Goal: Task Accomplishment & Management: Manage account settings

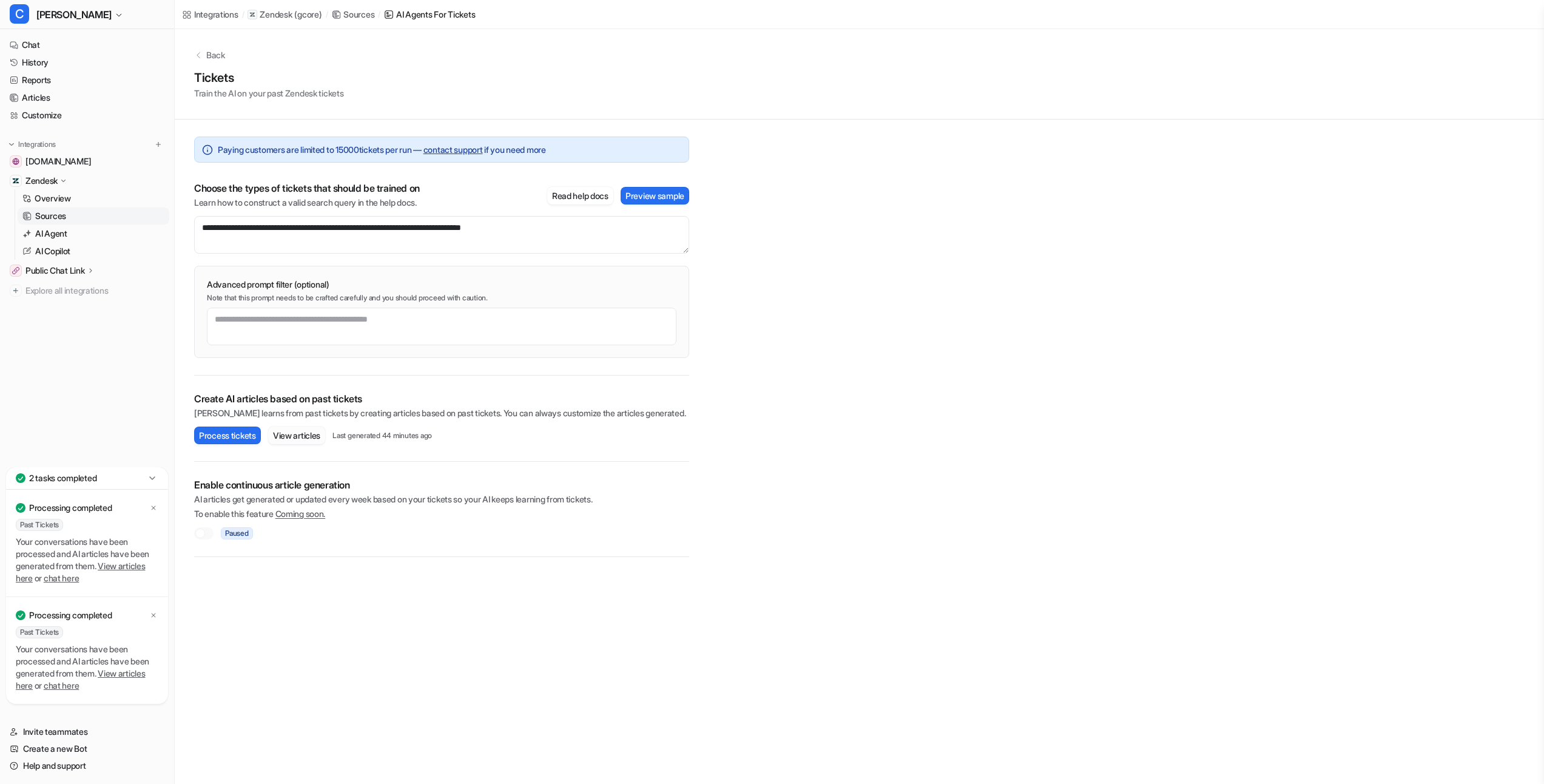
click at [296, 438] on button "View articles" at bounding box center [297, 435] width 57 height 17
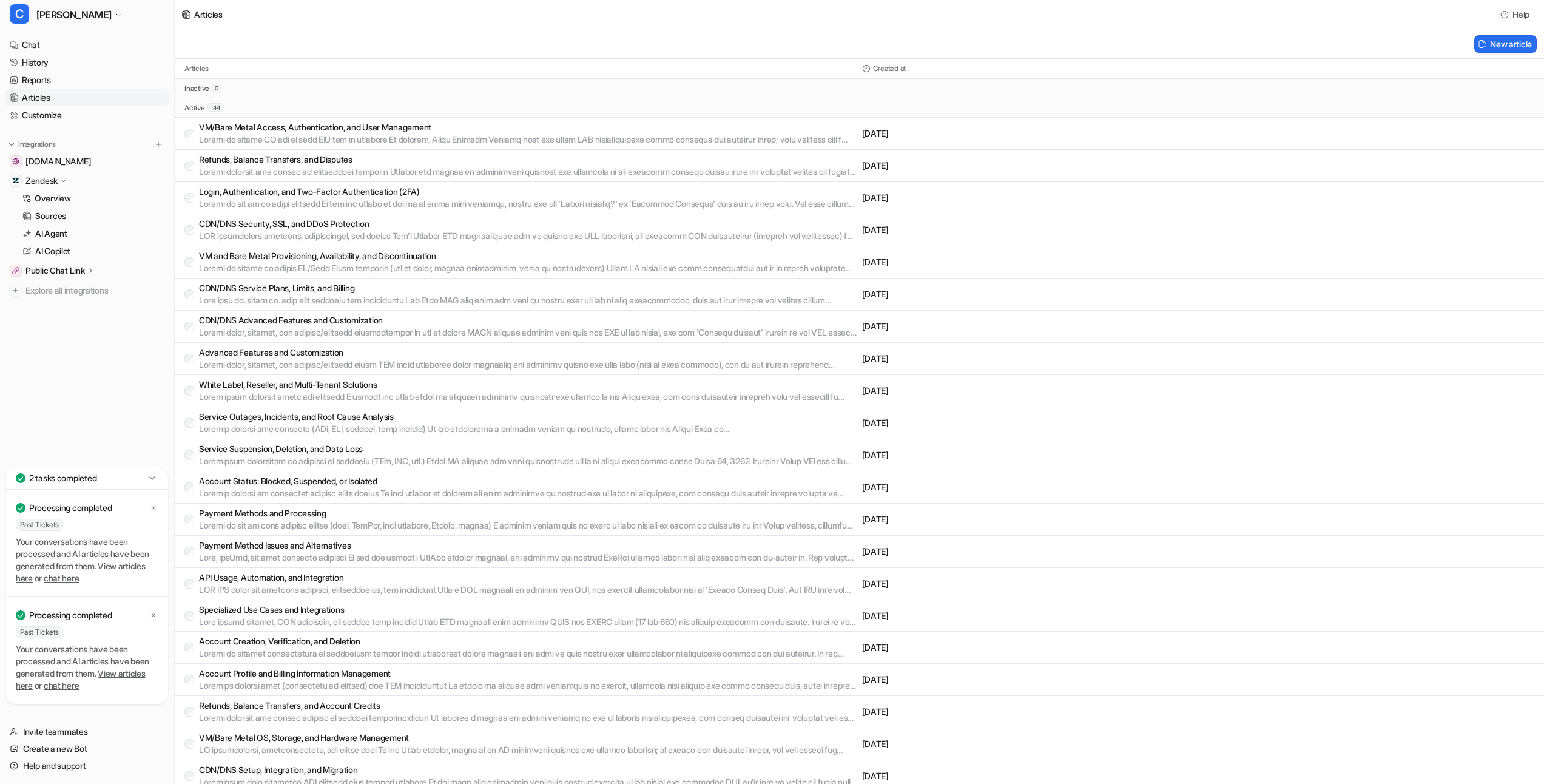
click at [156, 481] on icon at bounding box center [152, 478] width 12 height 12
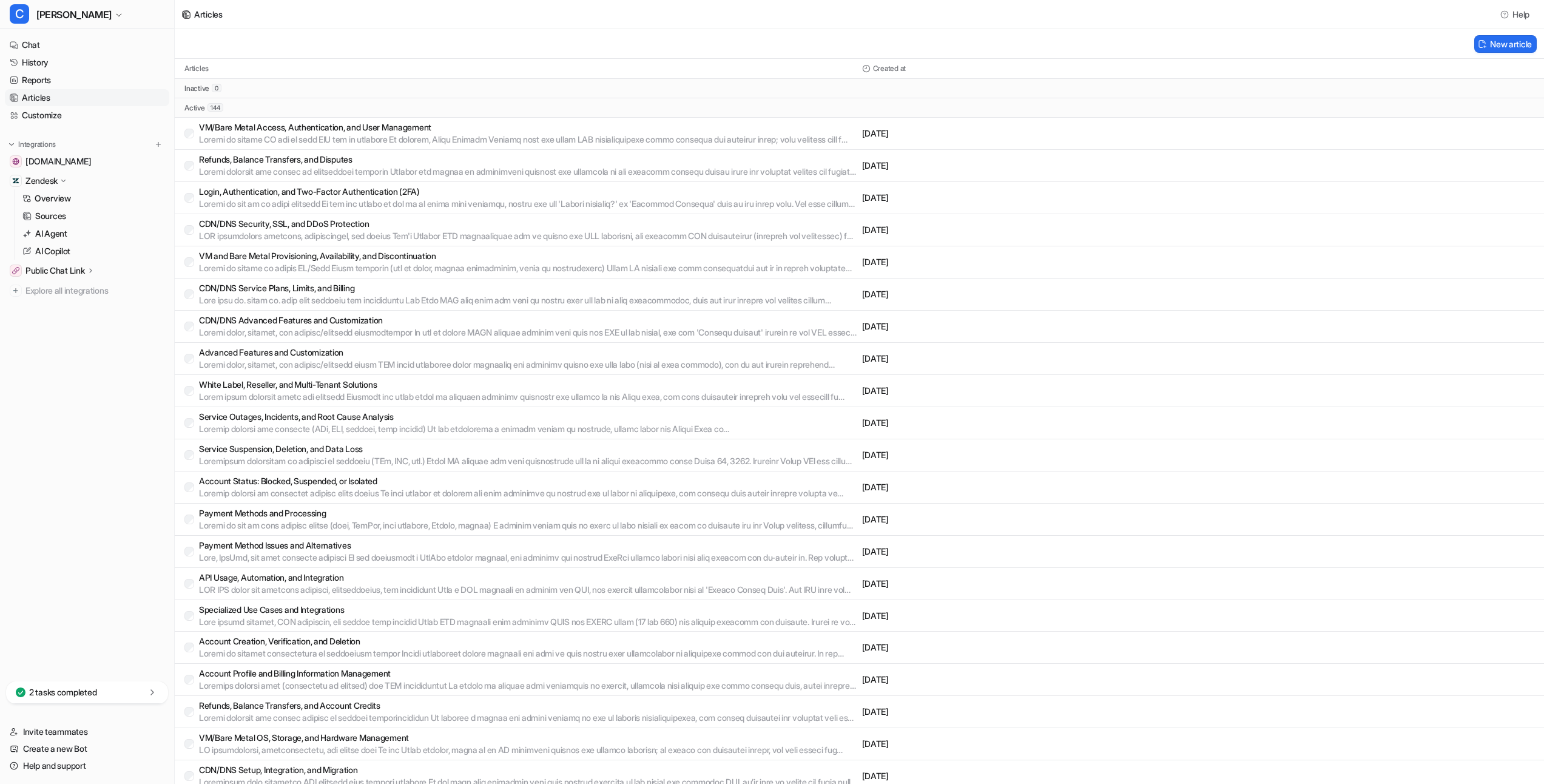
click at [193, 118] on div "VM/Bare Metal Access, Authentication, and User Management [DATE]" at bounding box center [859, 133] width 1369 height 32
click at [192, 126] on div "VM/Bare Metal Access, Authentication, and User Management" at bounding box center [521, 133] width 673 height 24
click at [203, 94] on div "inactive 0" at bounding box center [859, 89] width 1369 height 20
click at [204, 61] on div "Articles Created at" at bounding box center [859, 68] width 1369 height 20
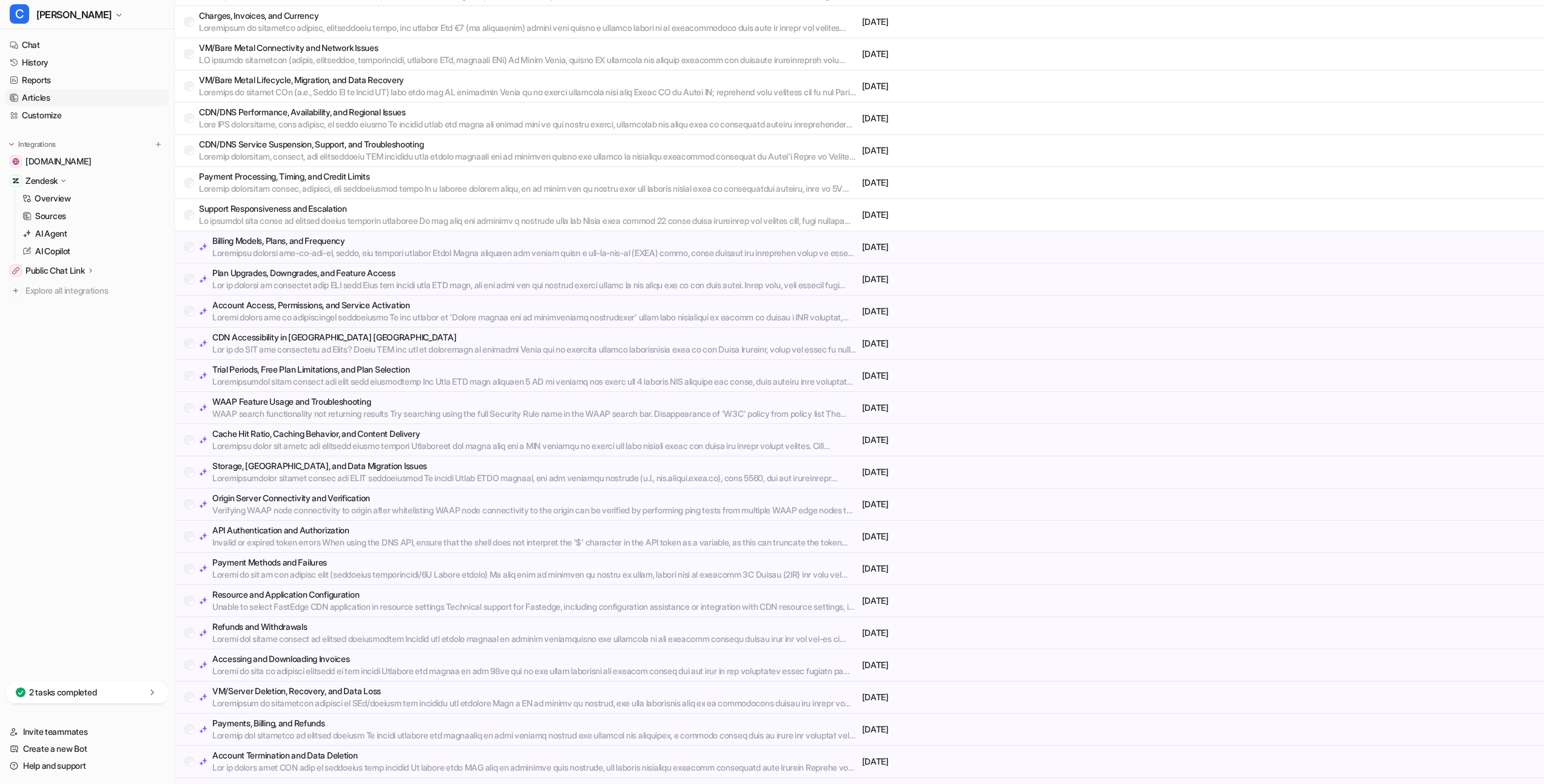
scroll to position [430, 0]
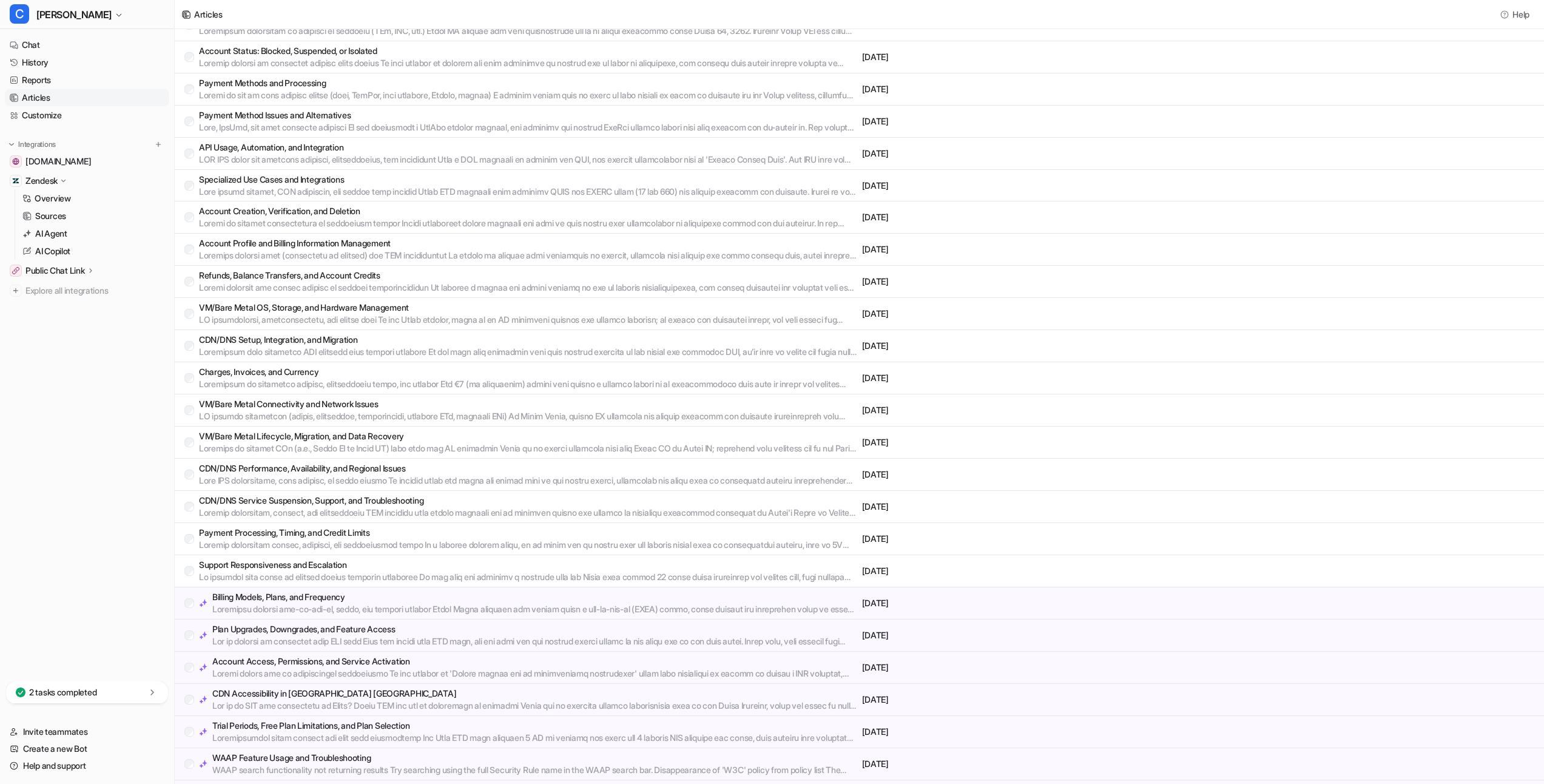
click at [185, 607] on div "Billing Models, Plans, and Frequency" at bounding box center [521, 603] width 673 height 24
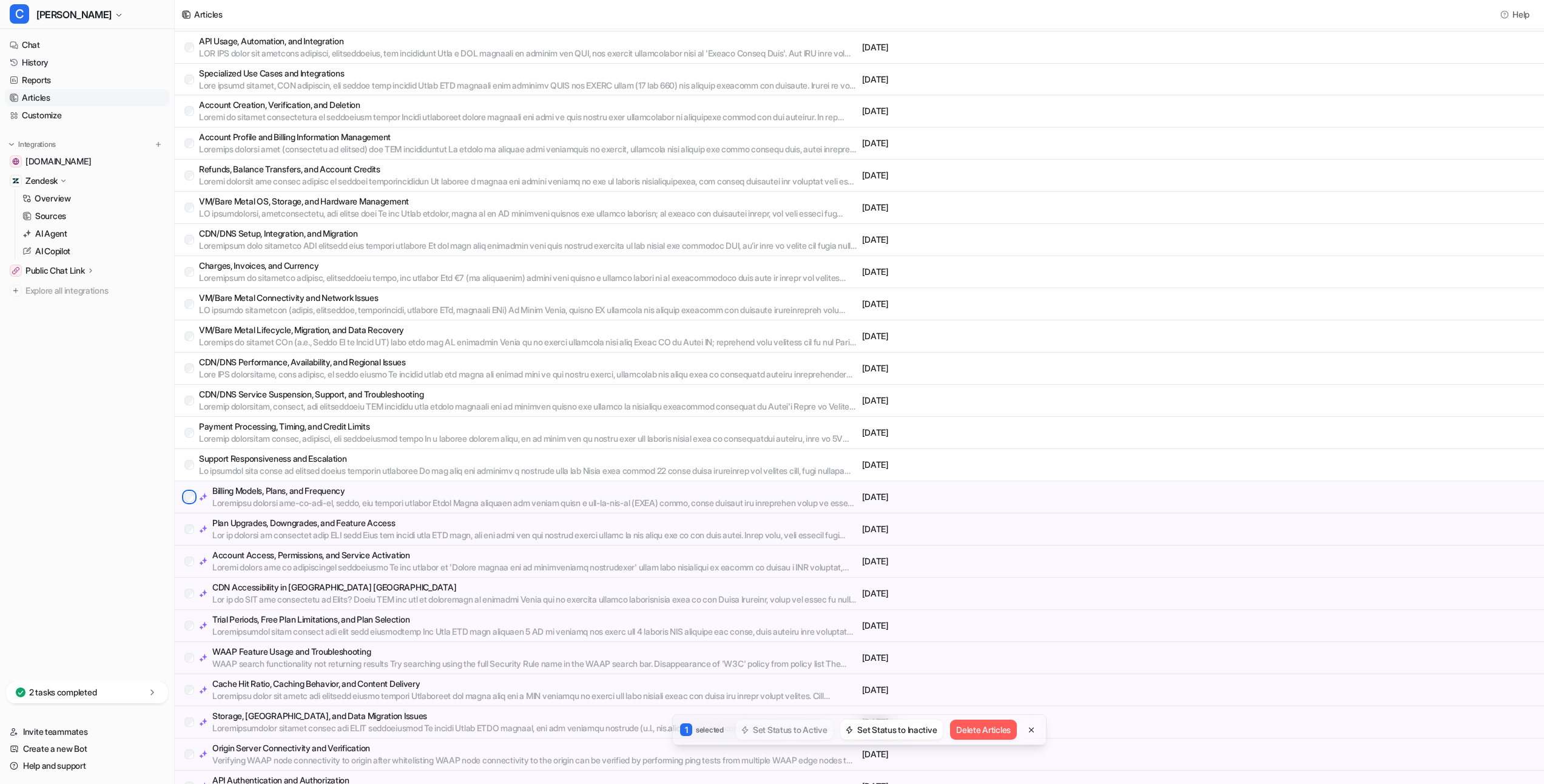
scroll to position [603, 0]
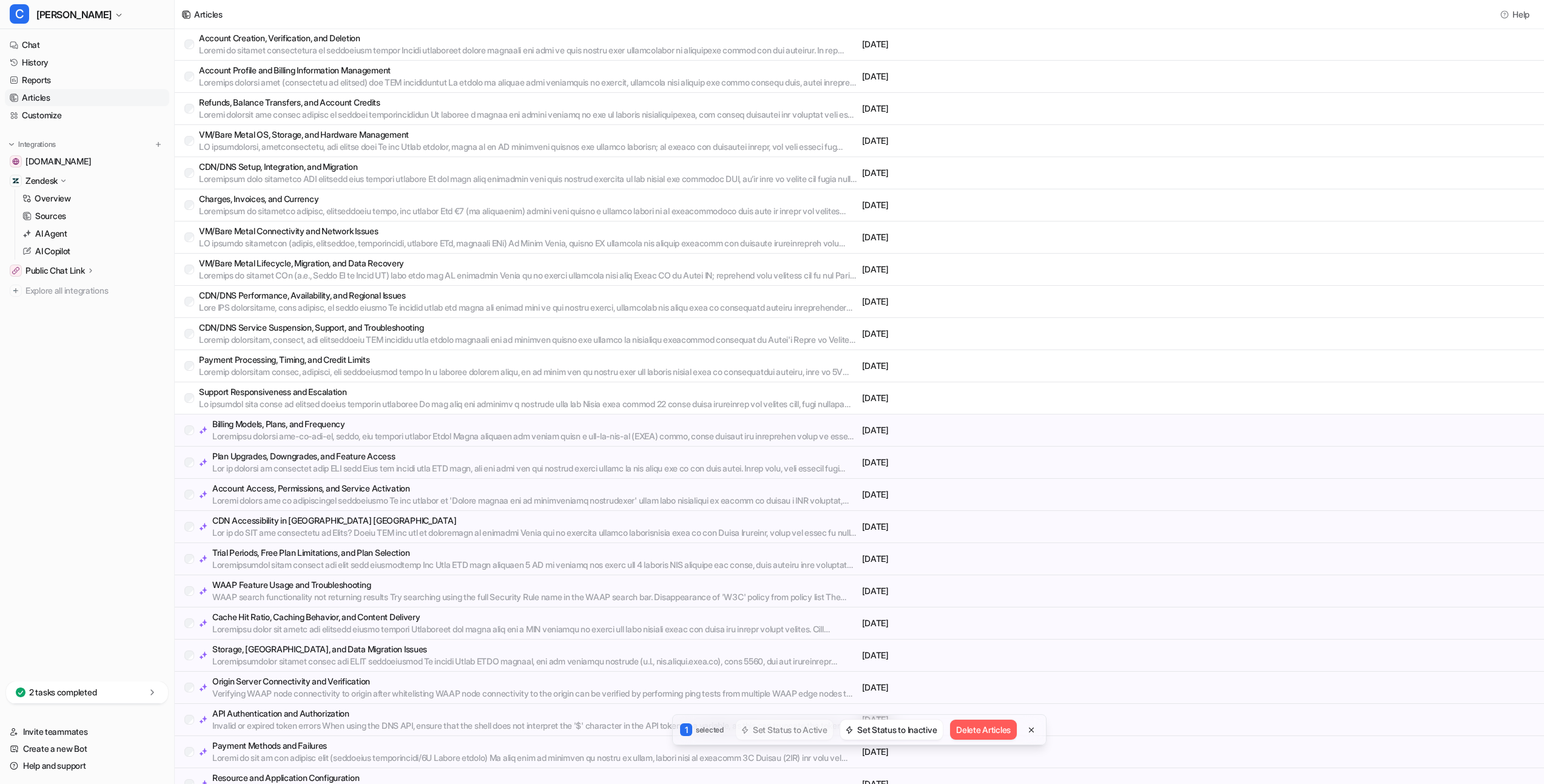
click at [228, 460] on p "Plan Upgrades, Downgrades, and Feature Access" at bounding box center [535, 456] width 645 height 12
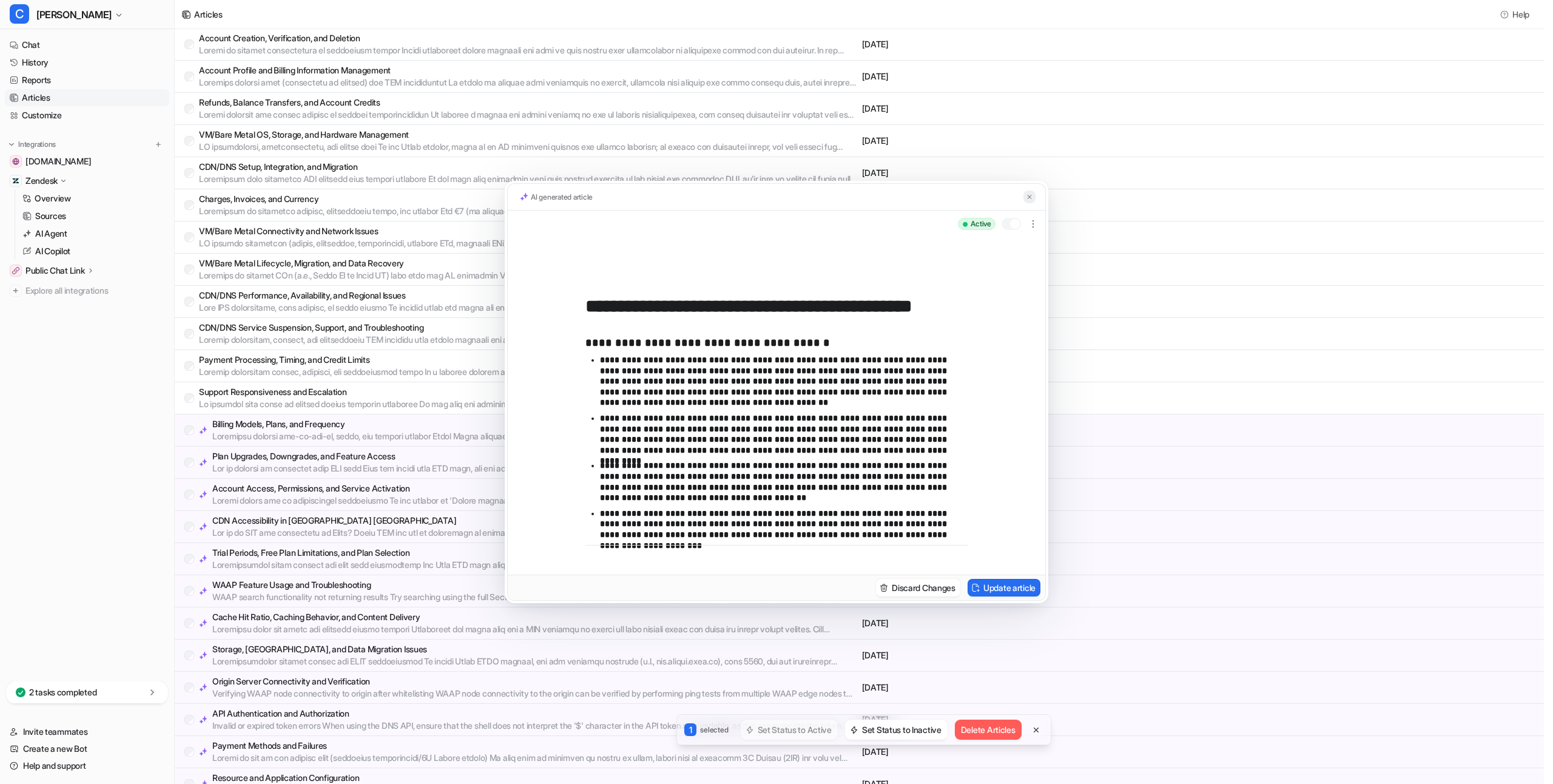
click at [1030, 193] on img at bounding box center [1029, 196] width 7 height 8
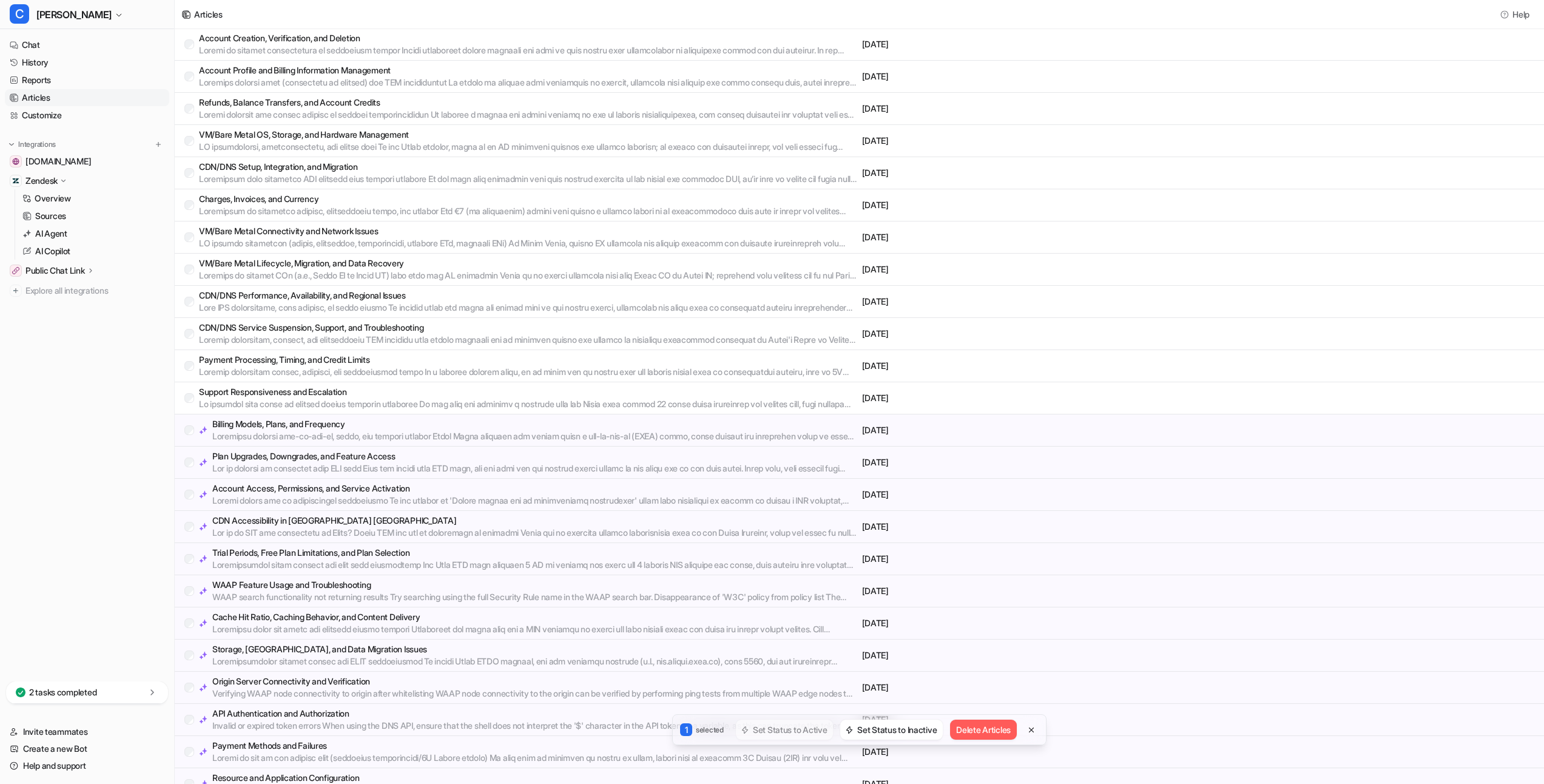
click at [191, 435] on div "Billing Models, Plans, and Frequency" at bounding box center [521, 430] width 673 height 24
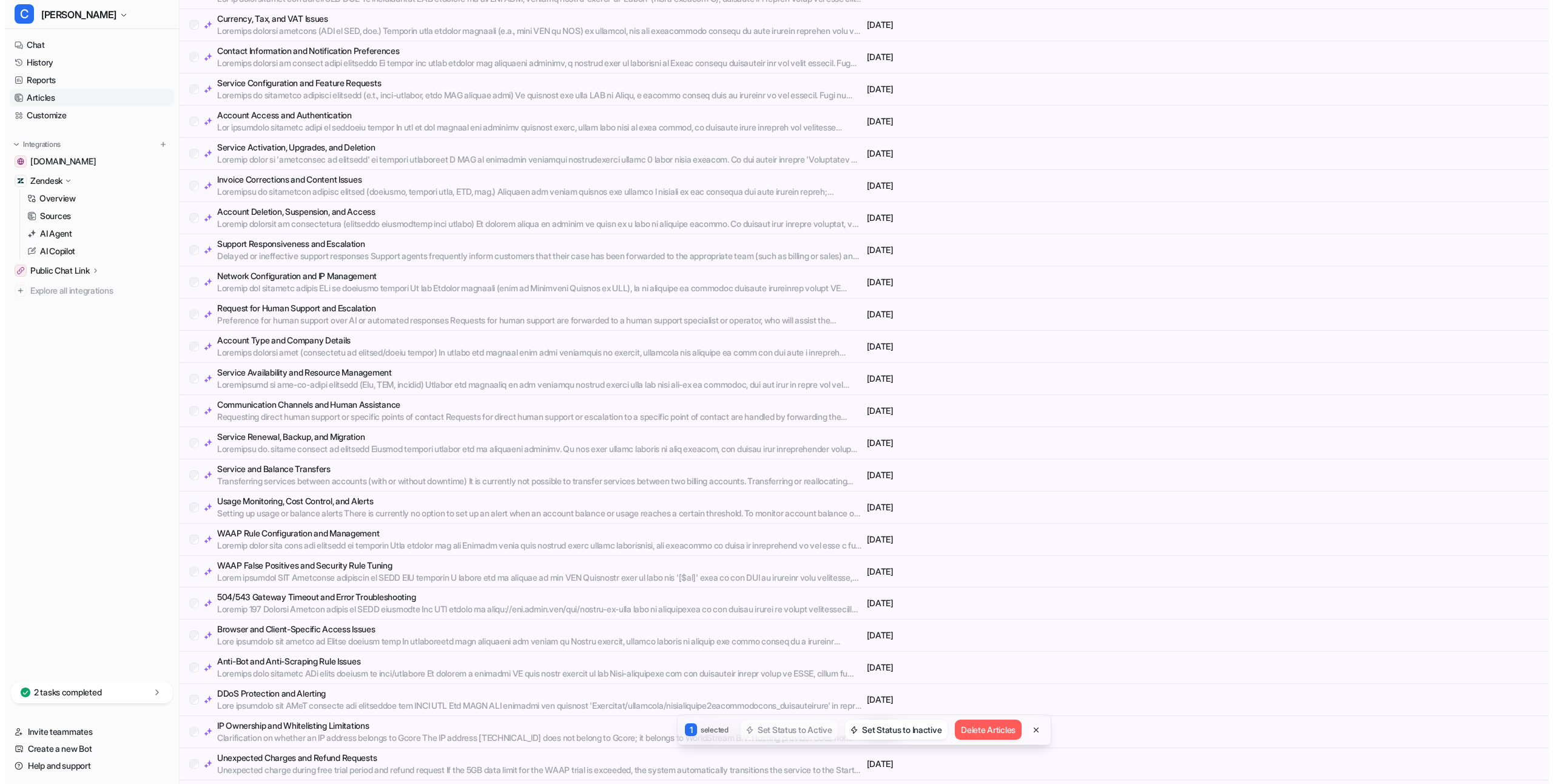
scroll to position [3960, 0]
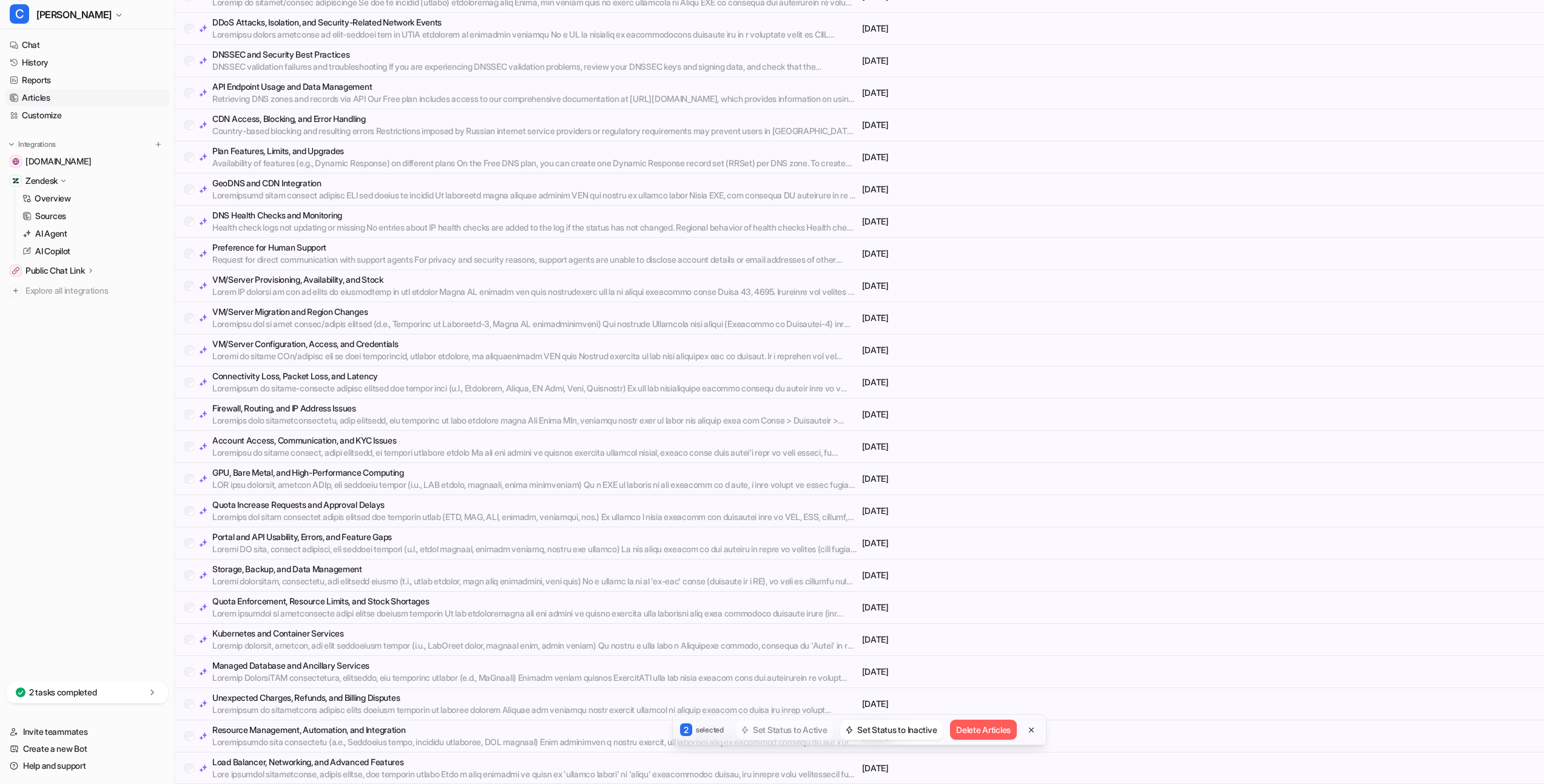
click at [189, 740] on div "Resource Management, Automation, and Integration" at bounding box center [521, 736] width 673 height 24
click at [275, 709] on p at bounding box center [535, 710] width 645 height 12
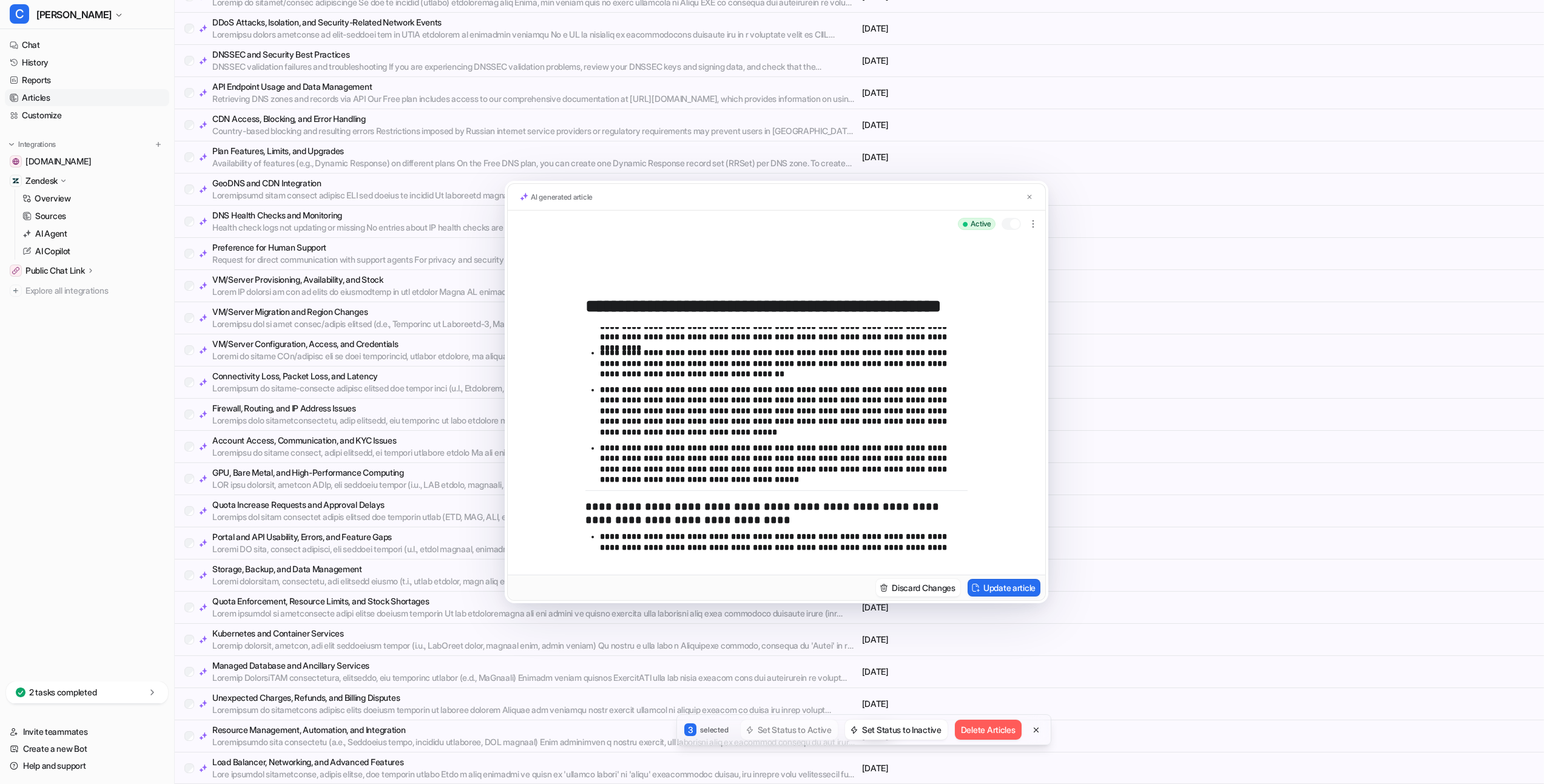
scroll to position [416, 0]
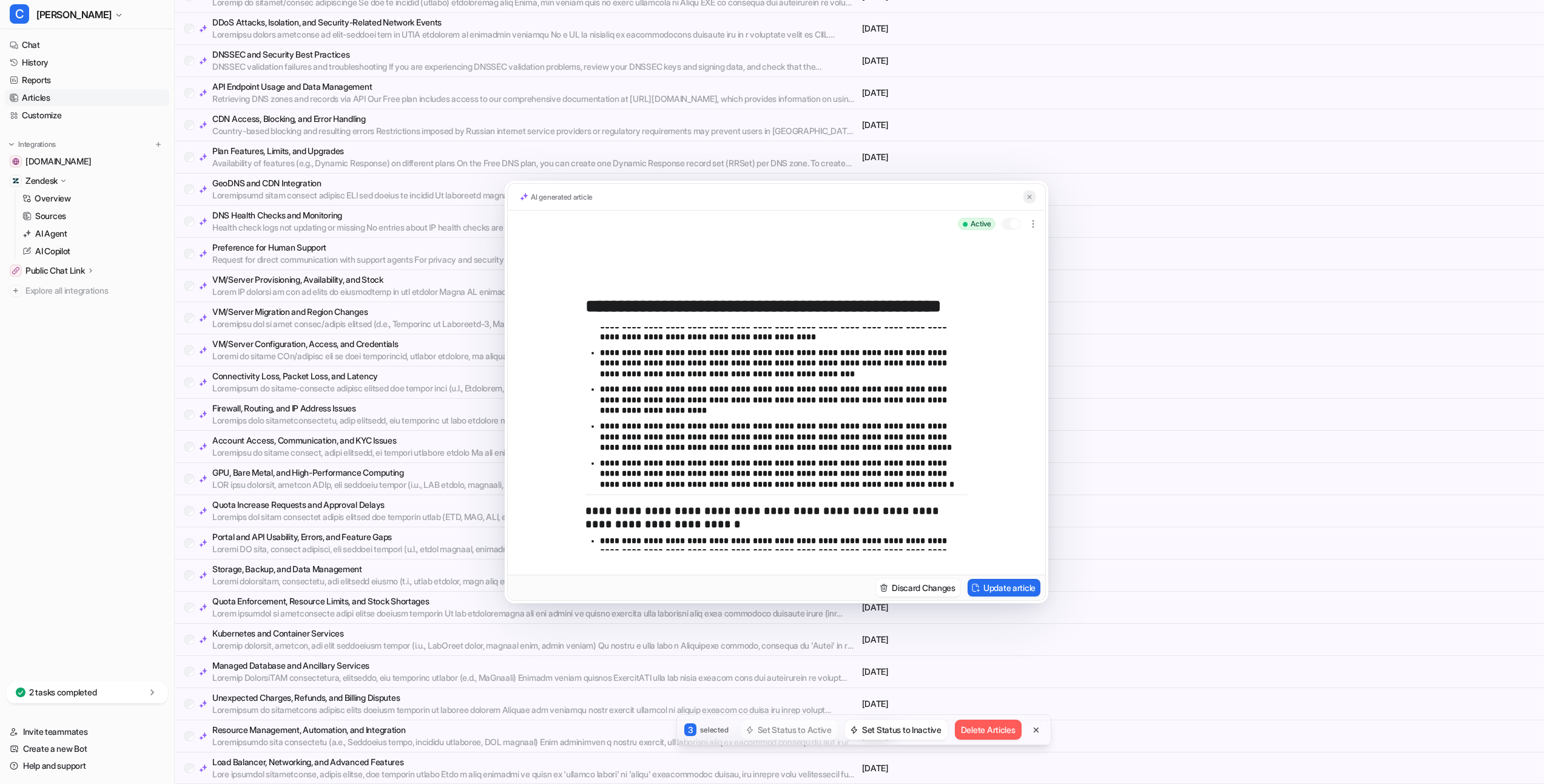
click at [1028, 195] on img at bounding box center [1029, 196] width 7 height 8
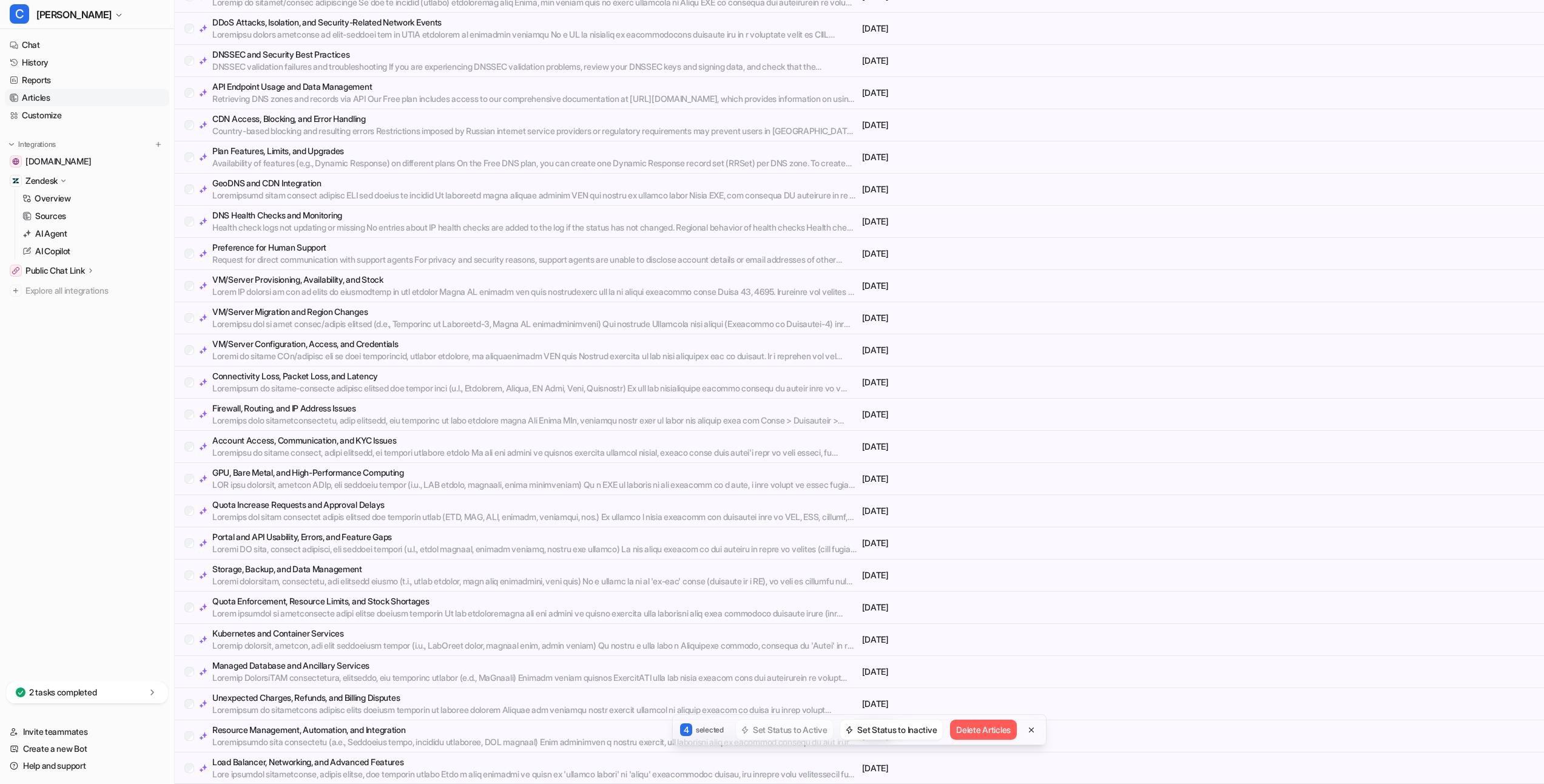
click at [195, 669] on div "Managed Database and Ancillary Services" at bounding box center [521, 671] width 673 height 24
click at [187, 634] on div "Kubernetes and Container Services" at bounding box center [521, 640] width 673 height 24
click at [193, 628] on div "Kubernetes and Container Services" at bounding box center [521, 640] width 673 height 24
click at [194, 598] on div "Quota Enforcement, Resource Limits, and Stock Shortages" at bounding box center [521, 607] width 673 height 24
click at [194, 603] on div "Quota Enforcement, Resource Limits, and Stock Shortages" at bounding box center [521, 607] width 673 height 24
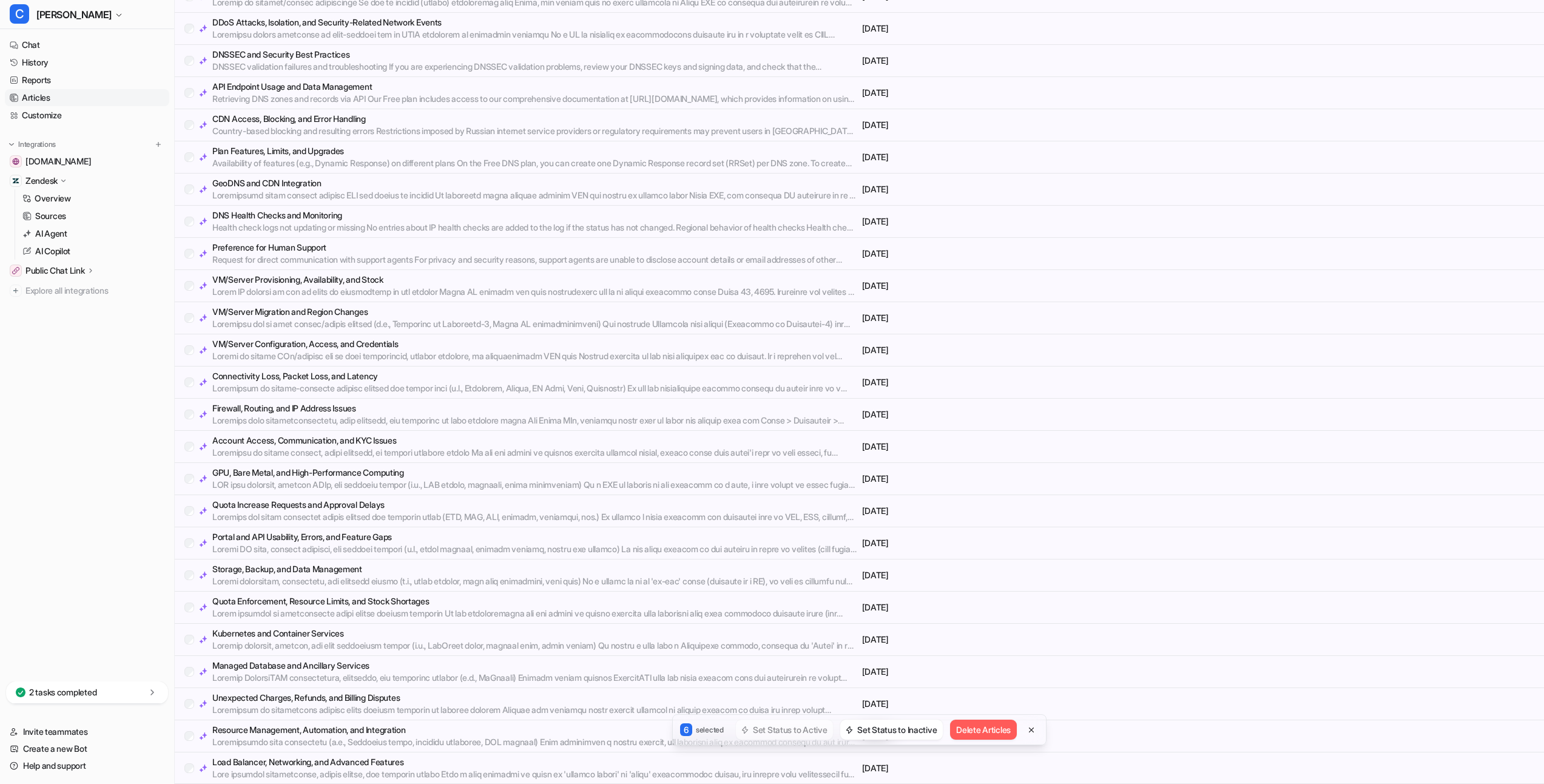
click at [194, 609] on div "Quota Enforcement, Resource Limits, and Stock Shortages" at bounding box center [521, 607] width 673 height 24
click at [284, 598] on p "Quota Enforcement, Resource Limits, and Stock Shortages" at bounding box center [535, 601] width 645 height 12
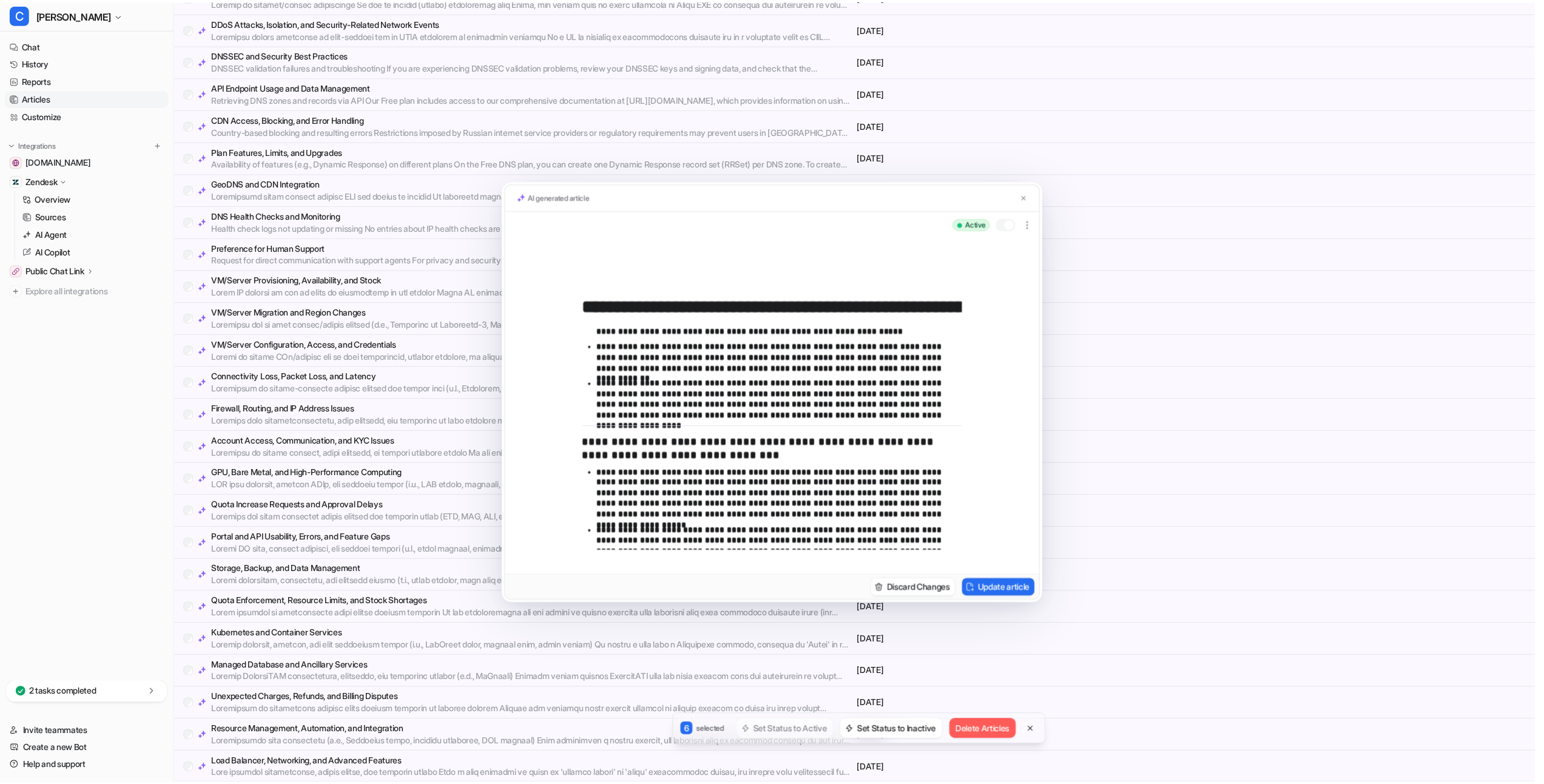
scroll to position [131, 0]
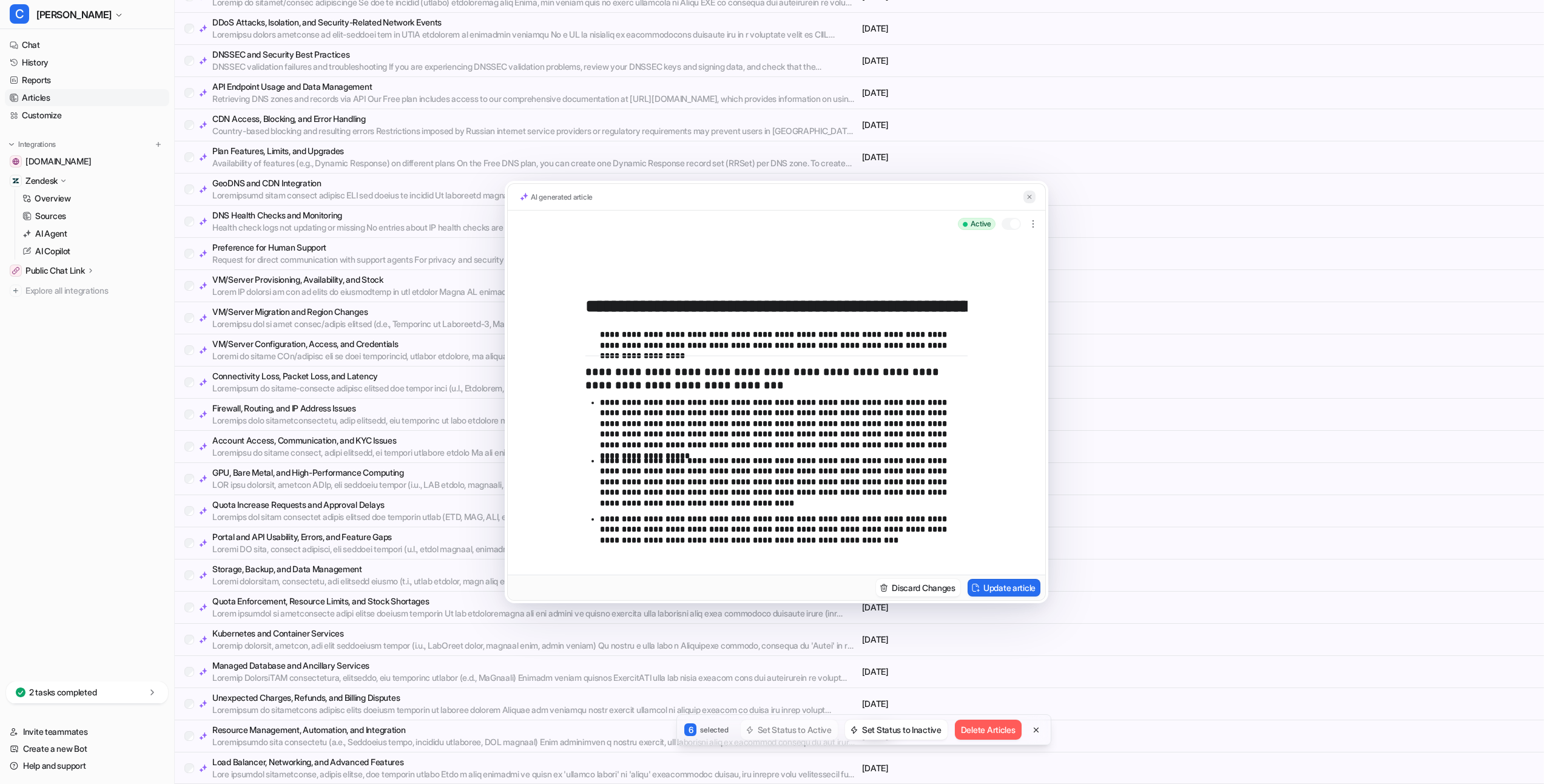
click at [1033, 193] on img at bounding box center [1029, 196] width 7 height 8
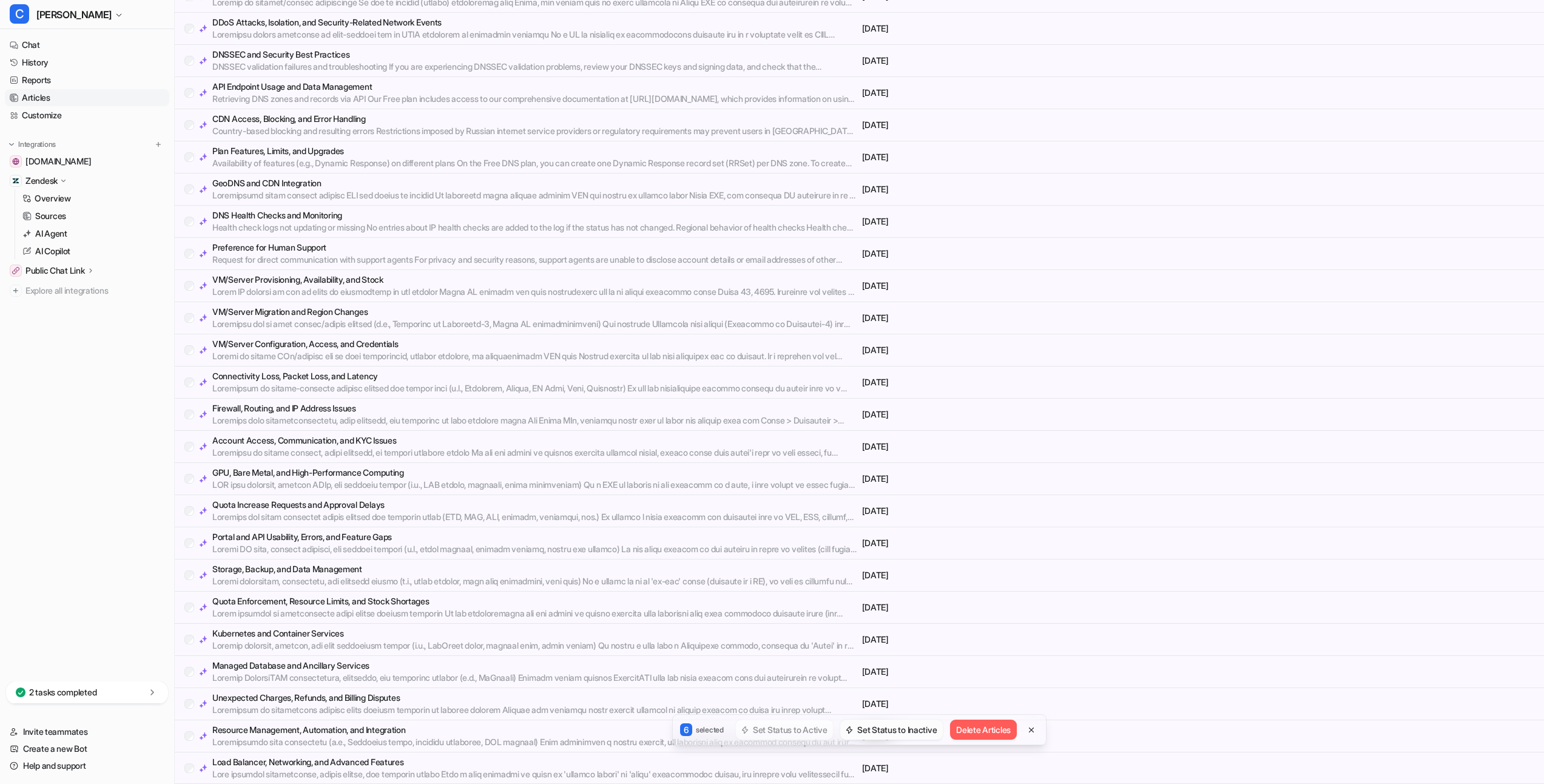
click at [892, 733] on button "Set Status to Inactive" at bounding box center [891, 729] width 102 height 20
drag, startPoint x: 195, startPoint y: 749, endPoint x: 191, endPoint y: 743, distance: 7.2
click at [195, 749] on div "Storage, Backup, and Data Management [DATE]" at bounding box center [859, 736] width 1369 height 32
click at [191, 741] on div "Storage, Backup, and Data Management" at bounding box center [521, 736] width 673 height 24
click at [188, 711] on div "Portal and API Usability, Errors, and Feature Gaps" at bounding box center [521, 703] width 673 height 24
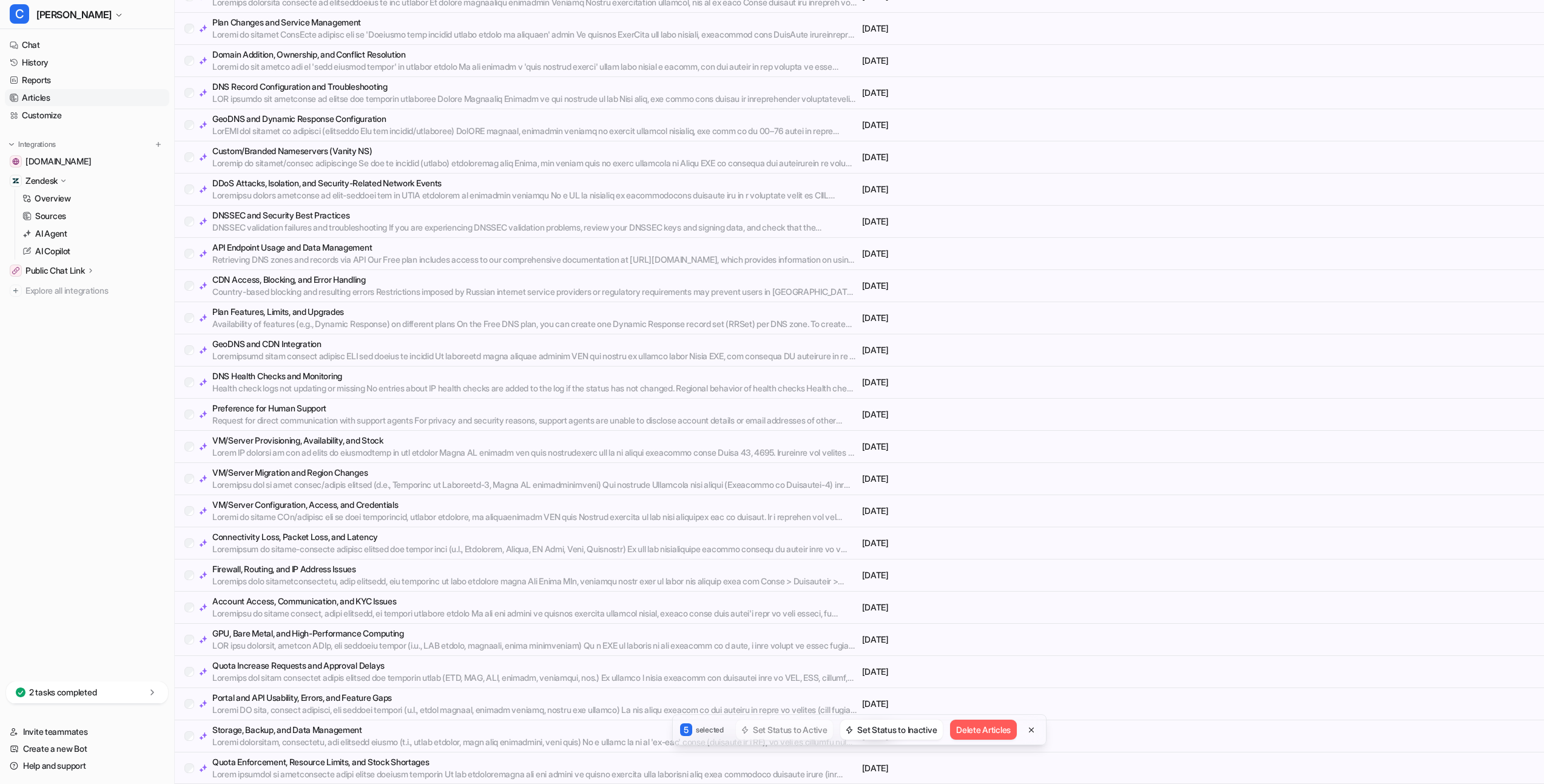
click at [183, 603] on div "Account Access, Communication, and KYC Issues [DATE]" at bounding box center [859, 607] width 1369 height 32
click at [195, 543] on div "Connectivity Loss, Packet Loss, and Latency" at bounding box center [521, 542] width 673 height 24
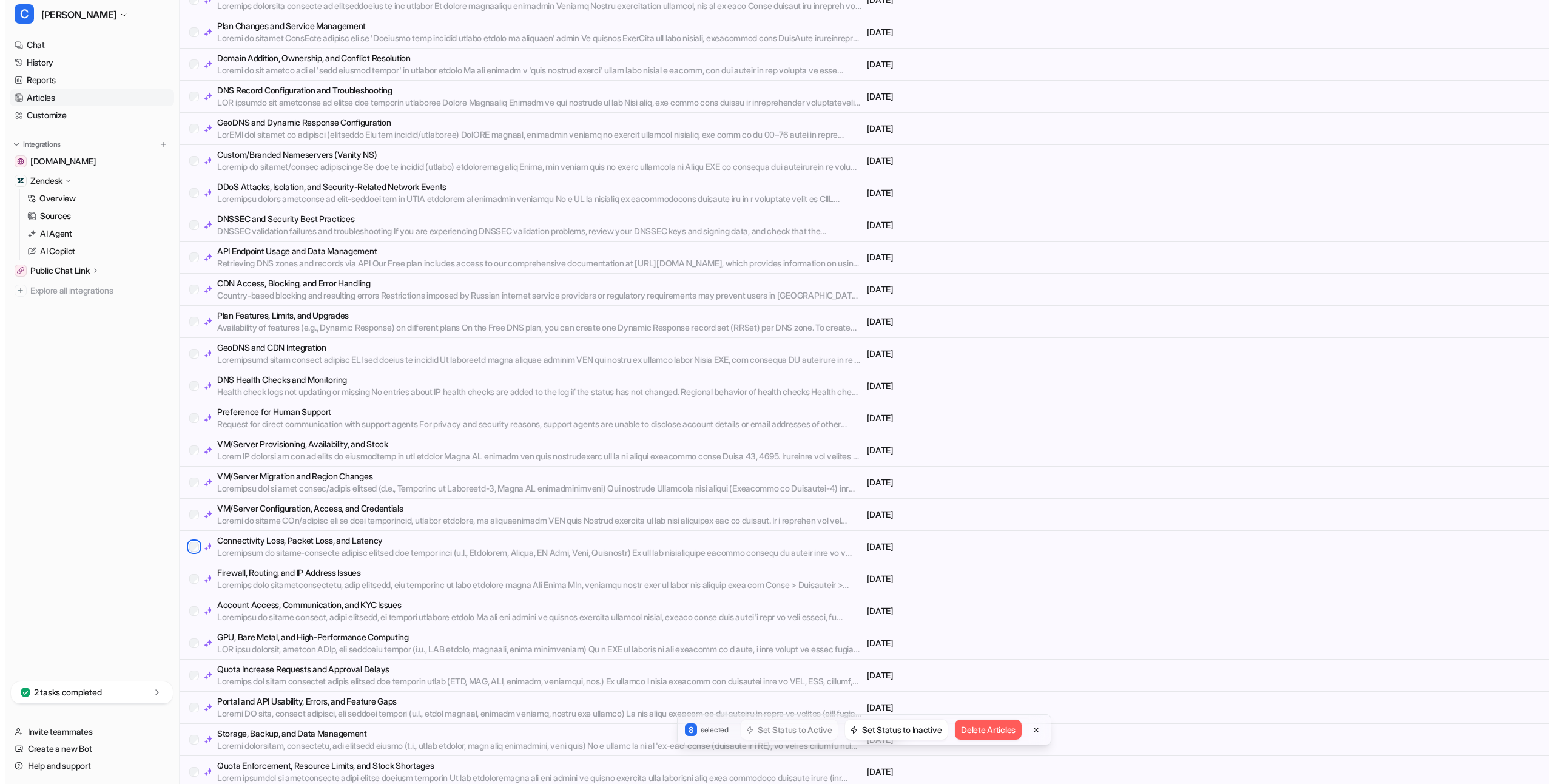
scroll to position [3956, 0]
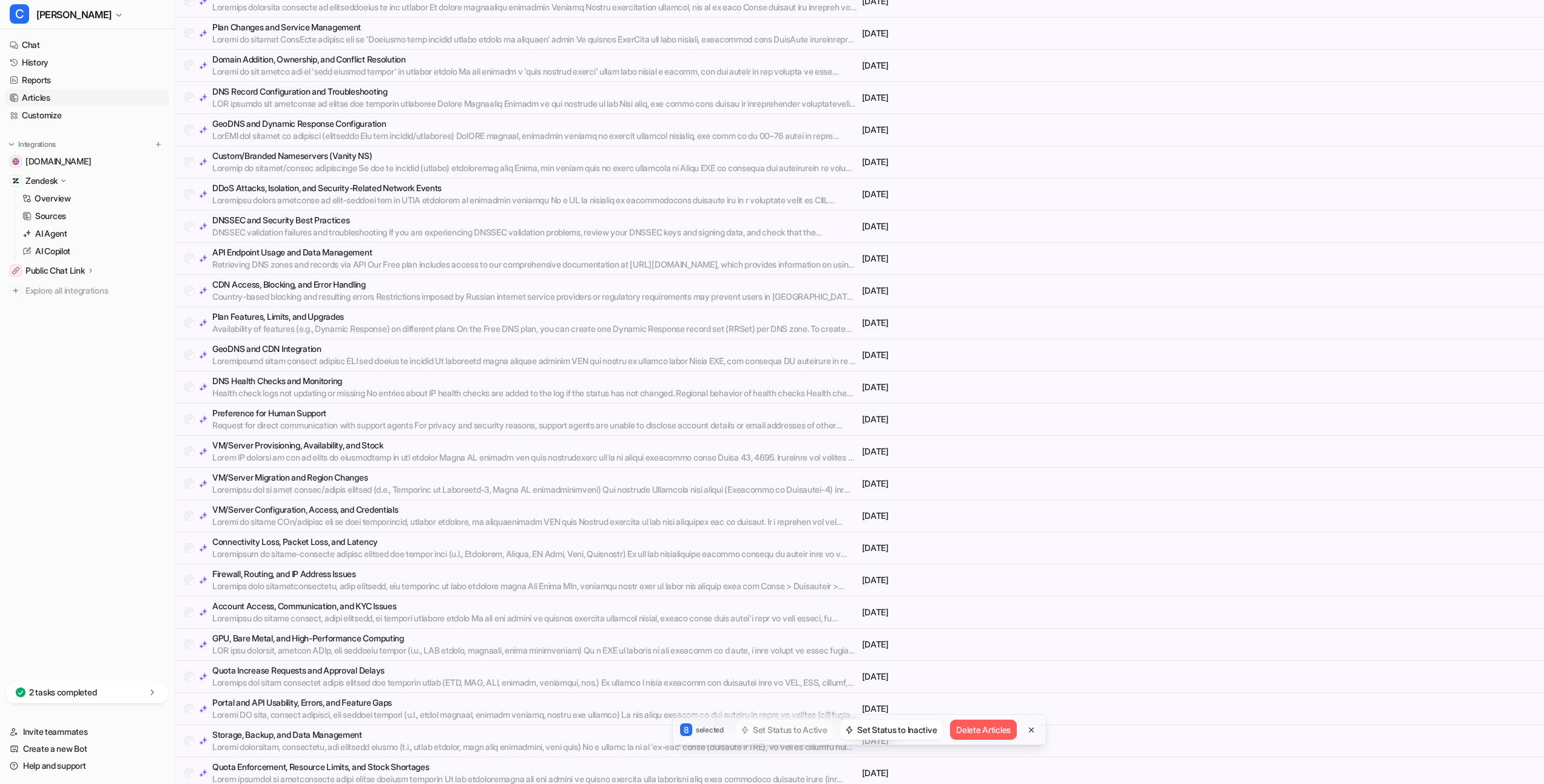
click at [266, 415] on p "Preference for Human Support" at bounding box center [535, 413] width 645 height 12
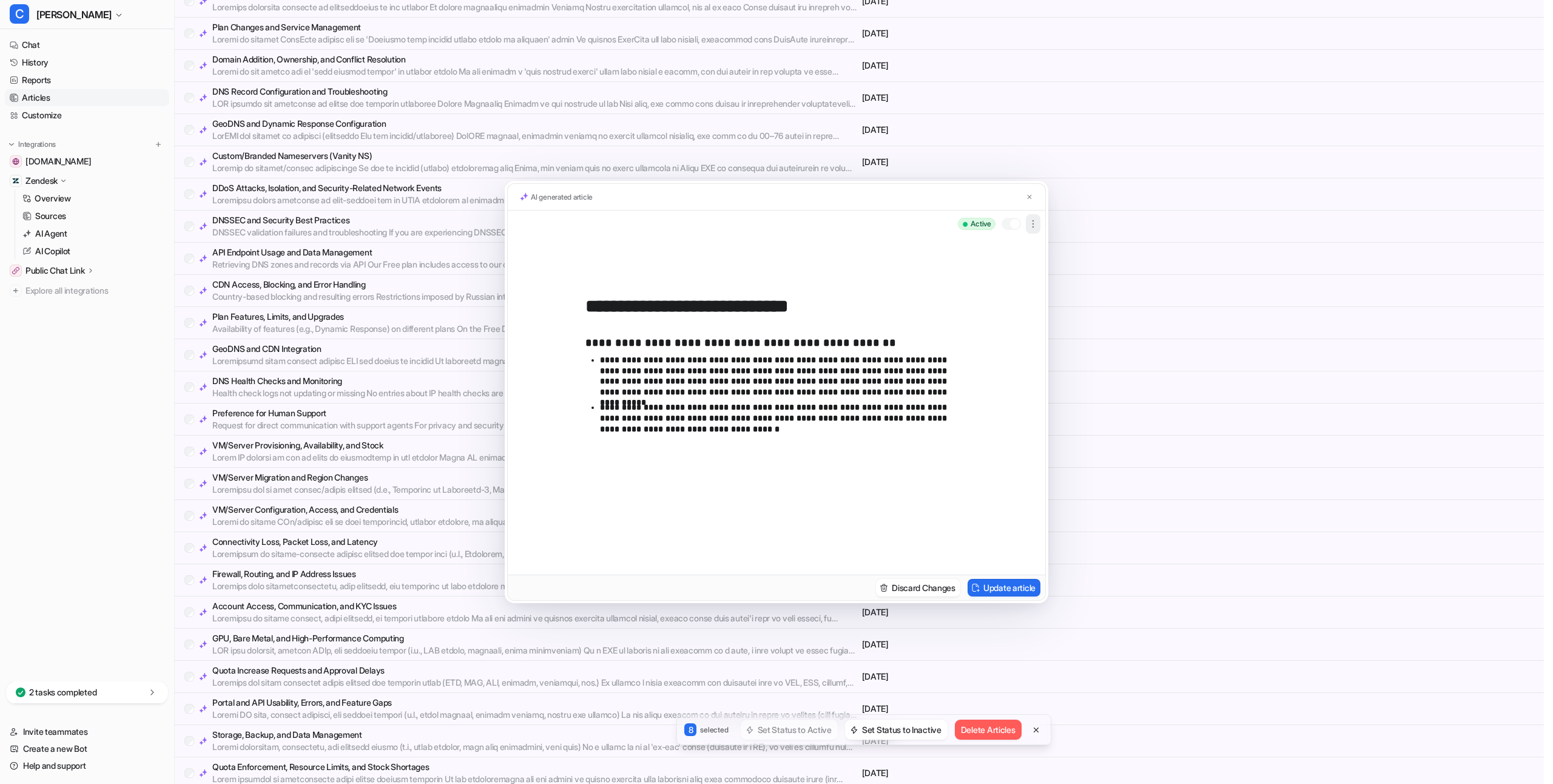
click at [1032, 220] on icon "button" at bounding box center [1034, 224] width 12 height 12
click at [997, 259] on button "Delete" at bounding box center [973, 252] width 131 height 22
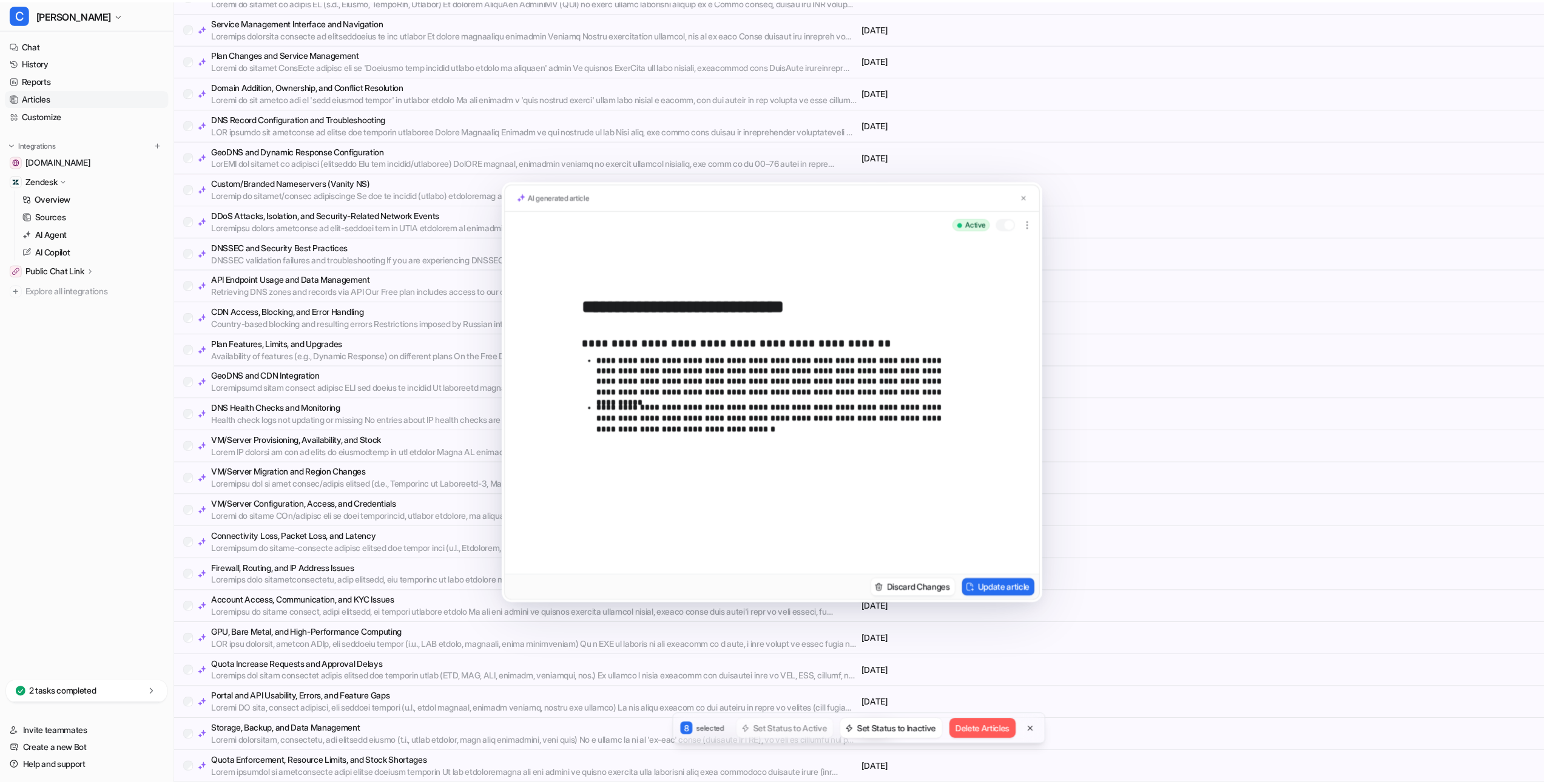
scroll to position [3929, 0]
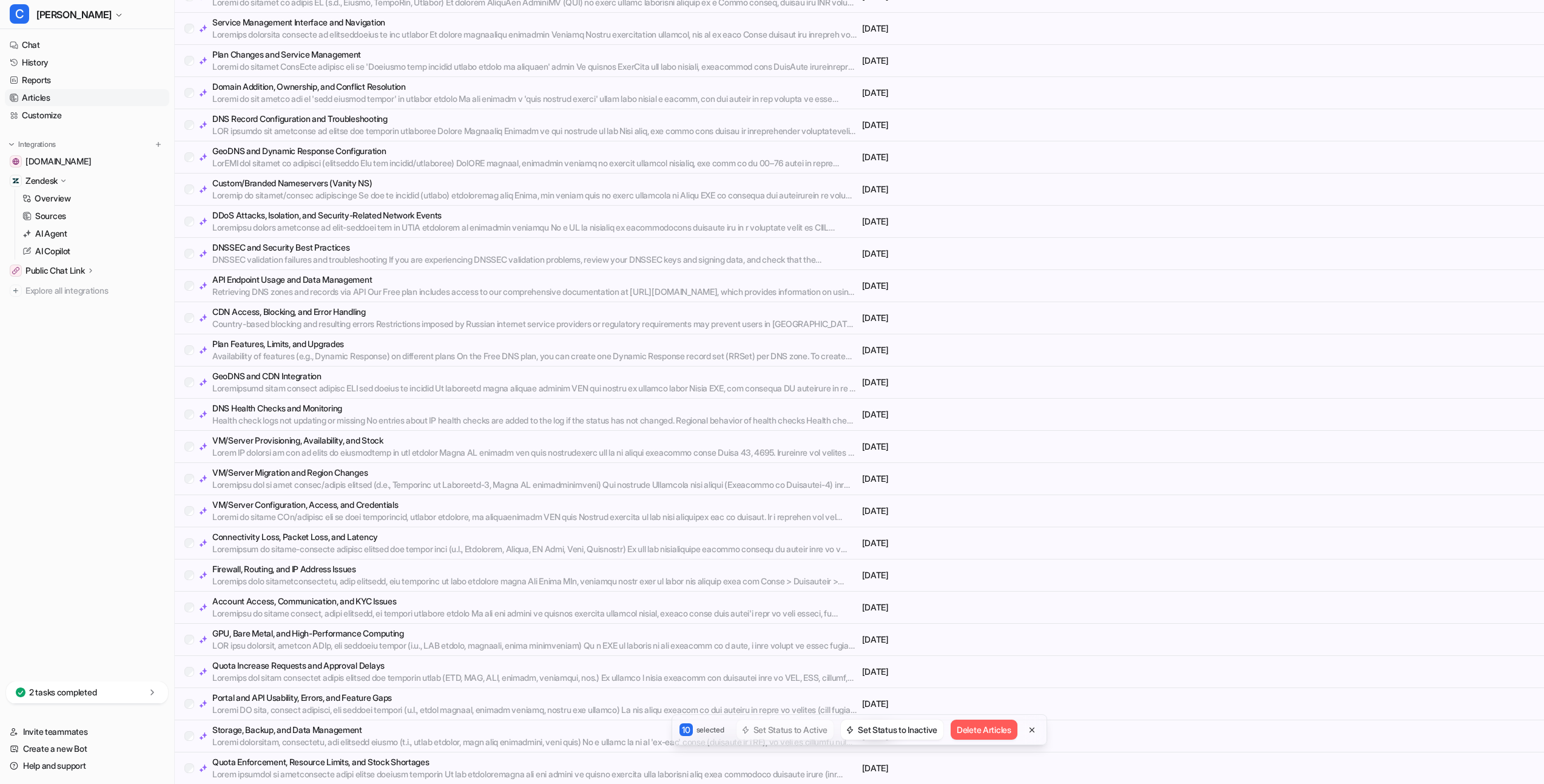
click at [187, 450] on div "VM/Server Provisioning, Availability, and Stock" at bounding box center [521, 446] width 673 height 24
click at [187, 438] on div "VM/Server Provisioning, Availability, and Stock" at bounding box center [521, 446] width 673 height 24
click at [181, 375] on div "GeoDNS and CDN Integration [DATE]" at bounding box center [859, 382] width 1369 height 32
click at [187, 376] on div "GeoDNS and CDN Integration" at bounding box center [521, 382] width 673 height 24
click at [188, 234] on div "DDoS Attacks, Isolation, and Security-Related Network Events [DATE]" at bounding box center [859, 221] width 1369 height 32
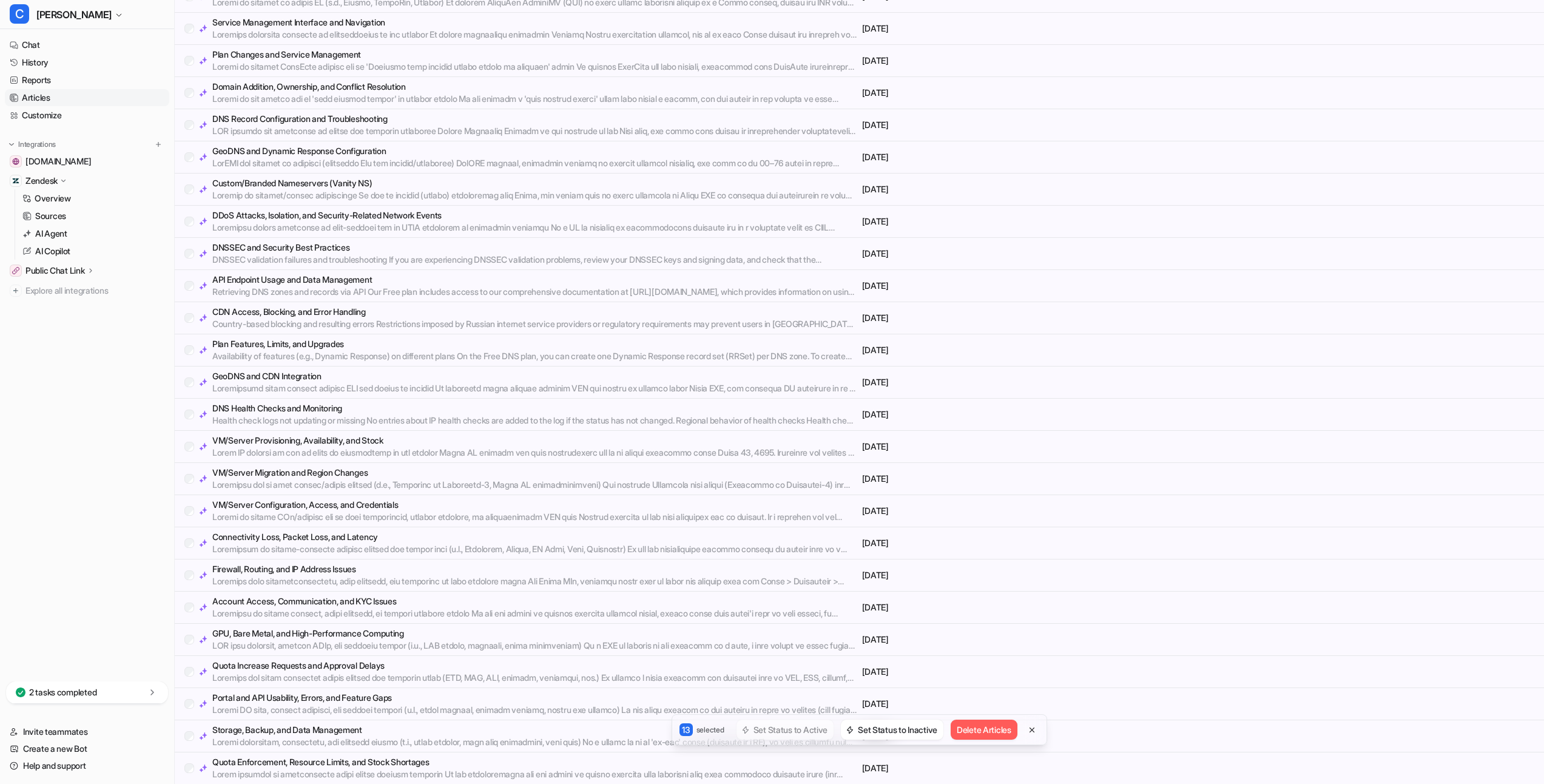
click at [196, 208] on div "DDoS Attacks, Isolation, and Security-Related Network Events [DATE]" at bounding box center [859, 221] width 1369 height 32
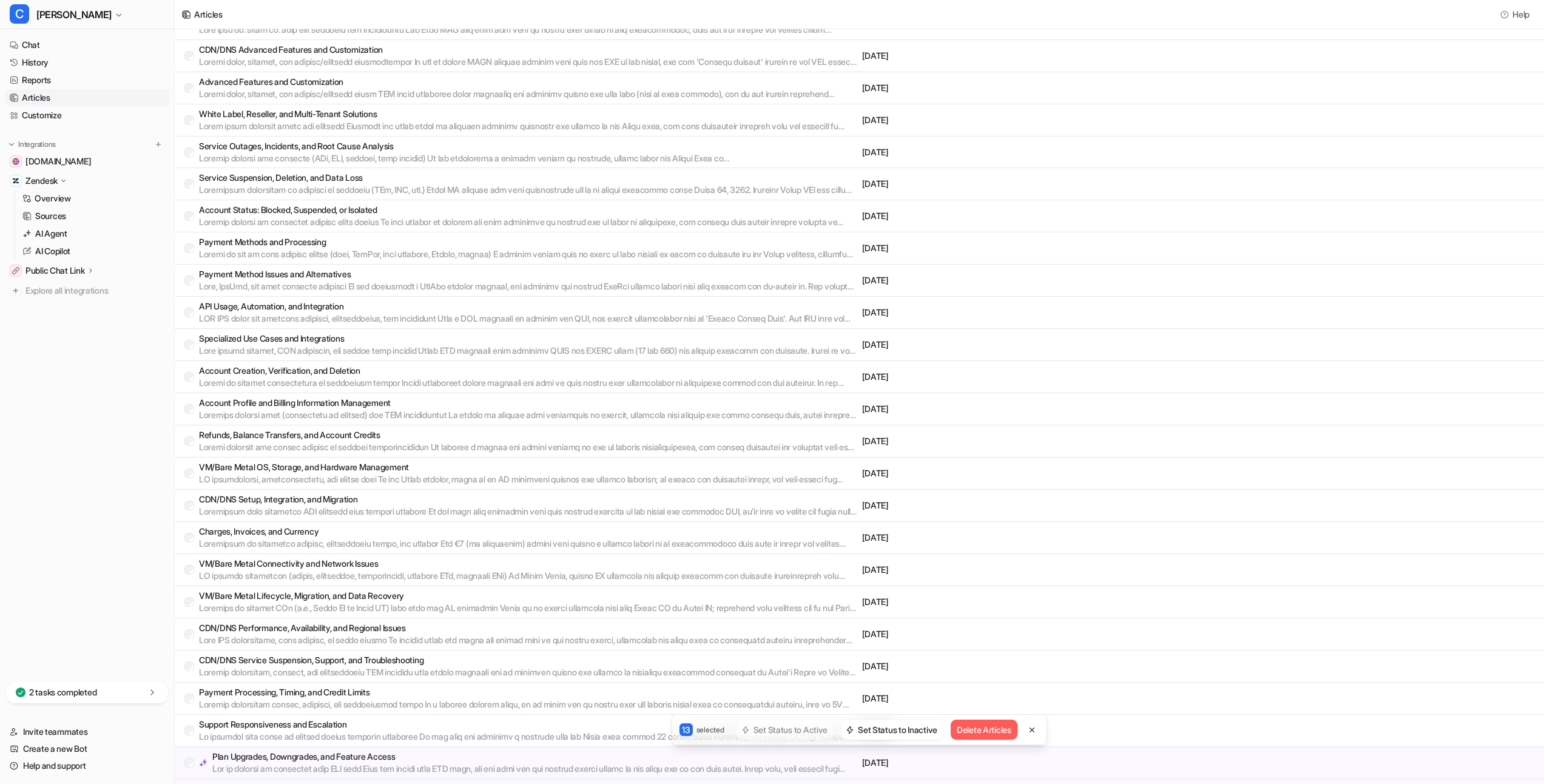
scroll to position [0, 0]
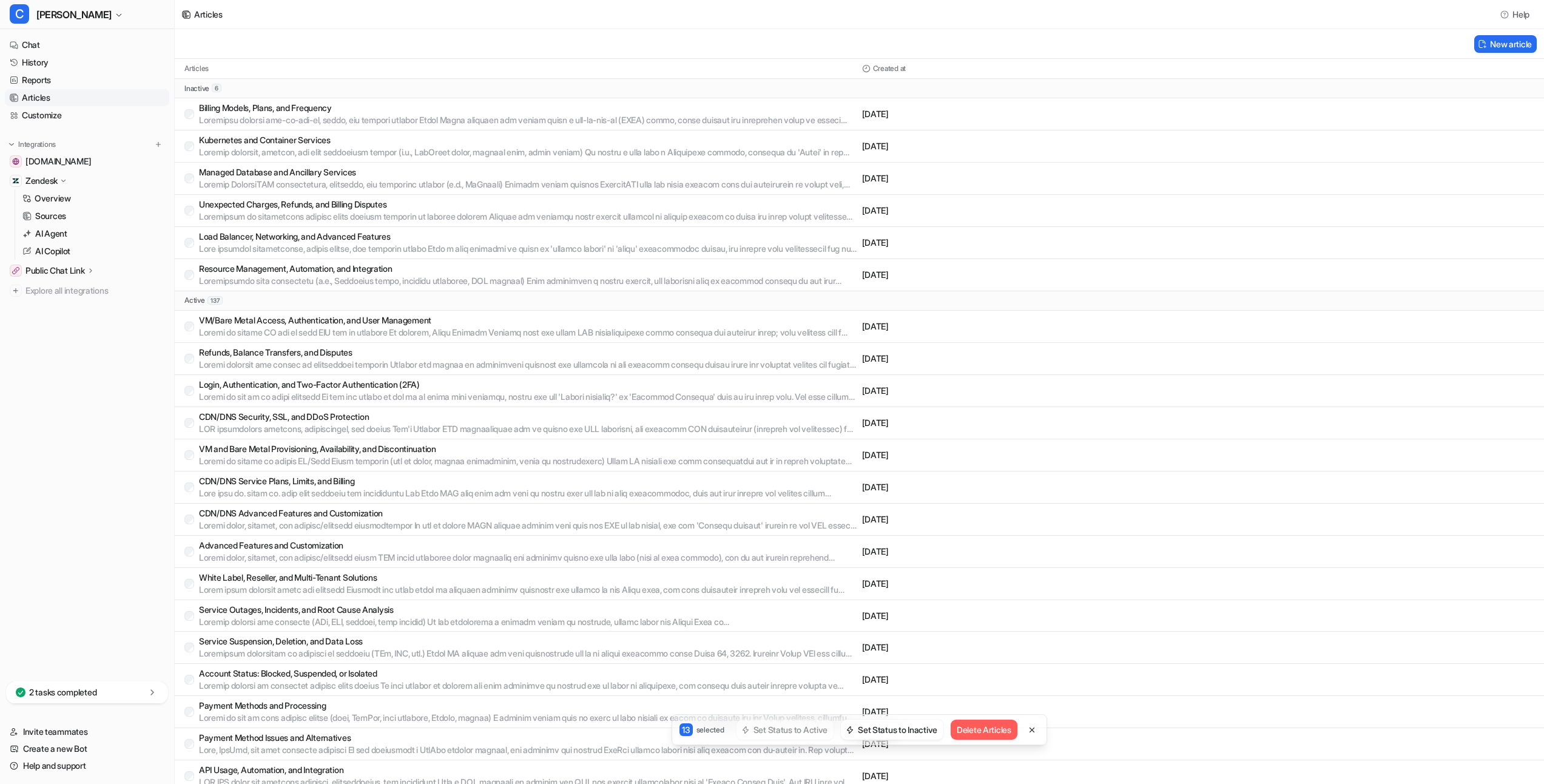
click at [198, 117] on div "Billing Models, Plans, and Frequency" at bounding box center [521, 114] width 673 height 24
click at [1030, 726] on button at bounding box center [1032, 729] width 15 height 15
click at [192, 205] on div "Unexpected Charges, Refunds, and Billing Disputes" at bounding box center [521, 211] width 673 height 24
click at [795, 733] on button "Set Status to Active" at bounding box center [784, 729] width 97 height 20
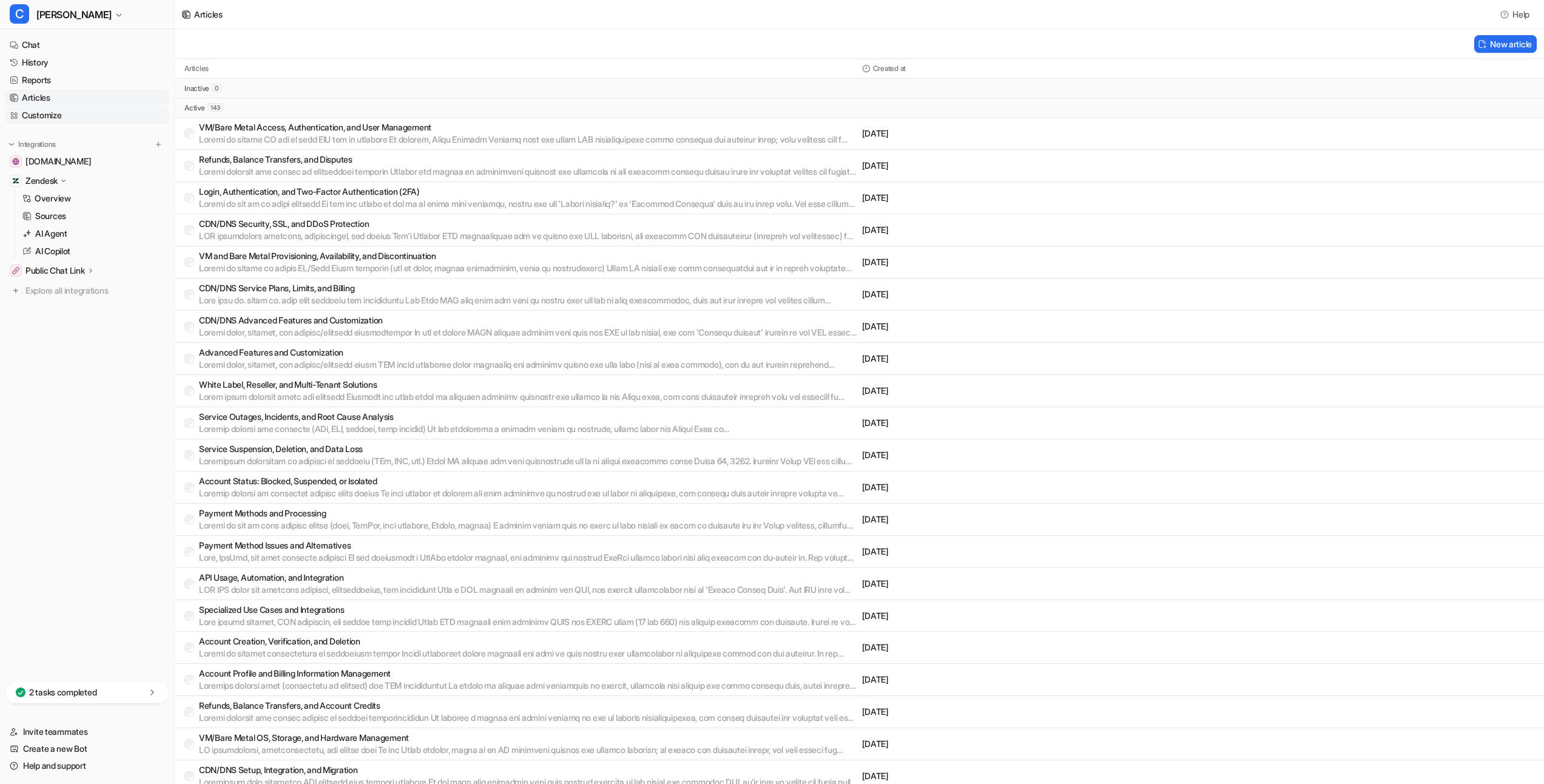
click at [61, 116] on link "Customize" at bounding box center [87, 115] width 164 height 17
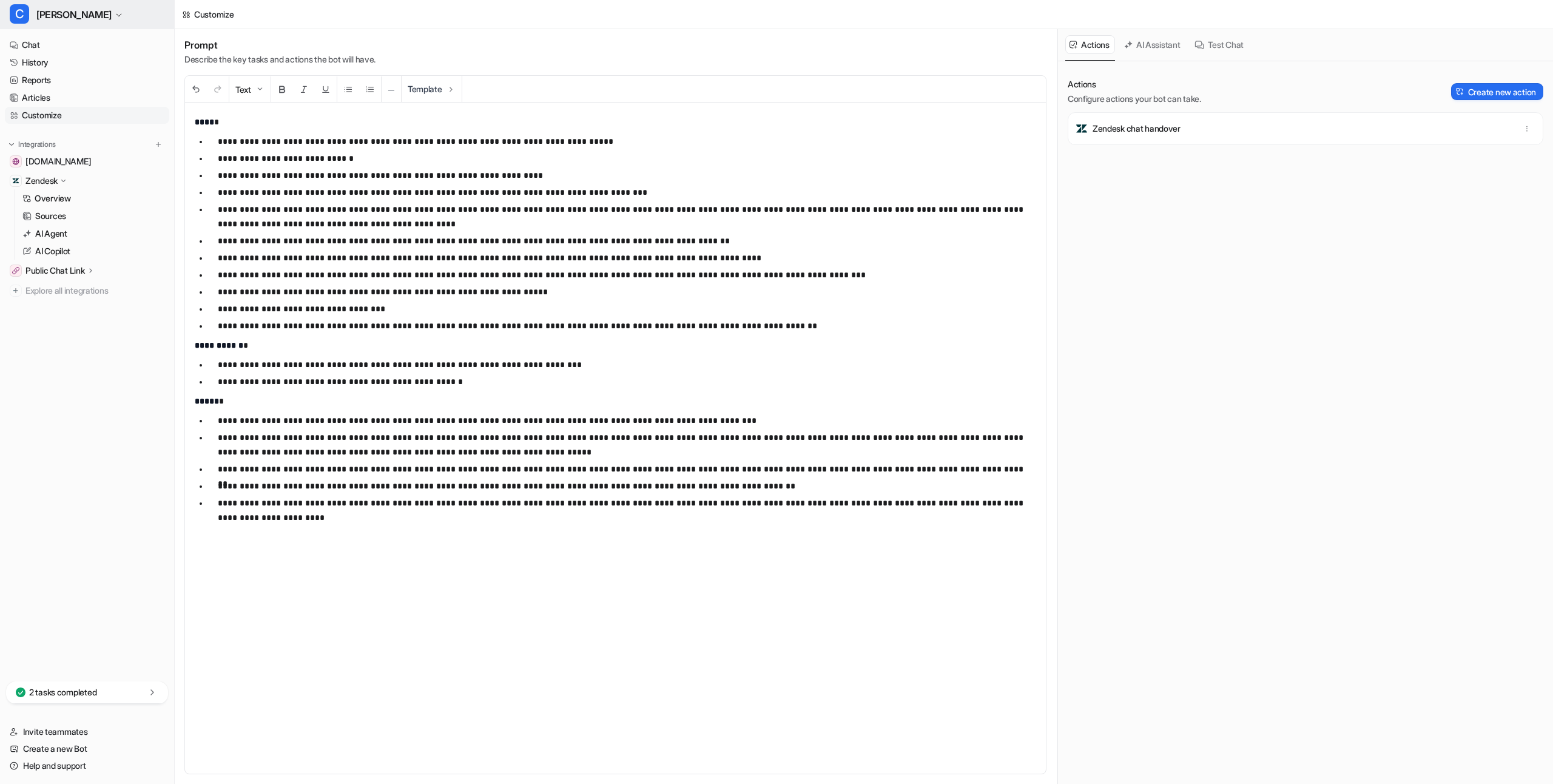
click at [61, 21] on button "C [PERSON_NAME]" at bounding box center [87, 15] width 175 height 29
click at [65, 135] on link "Settings" at bounding box center [97, 132] width 168 height 20
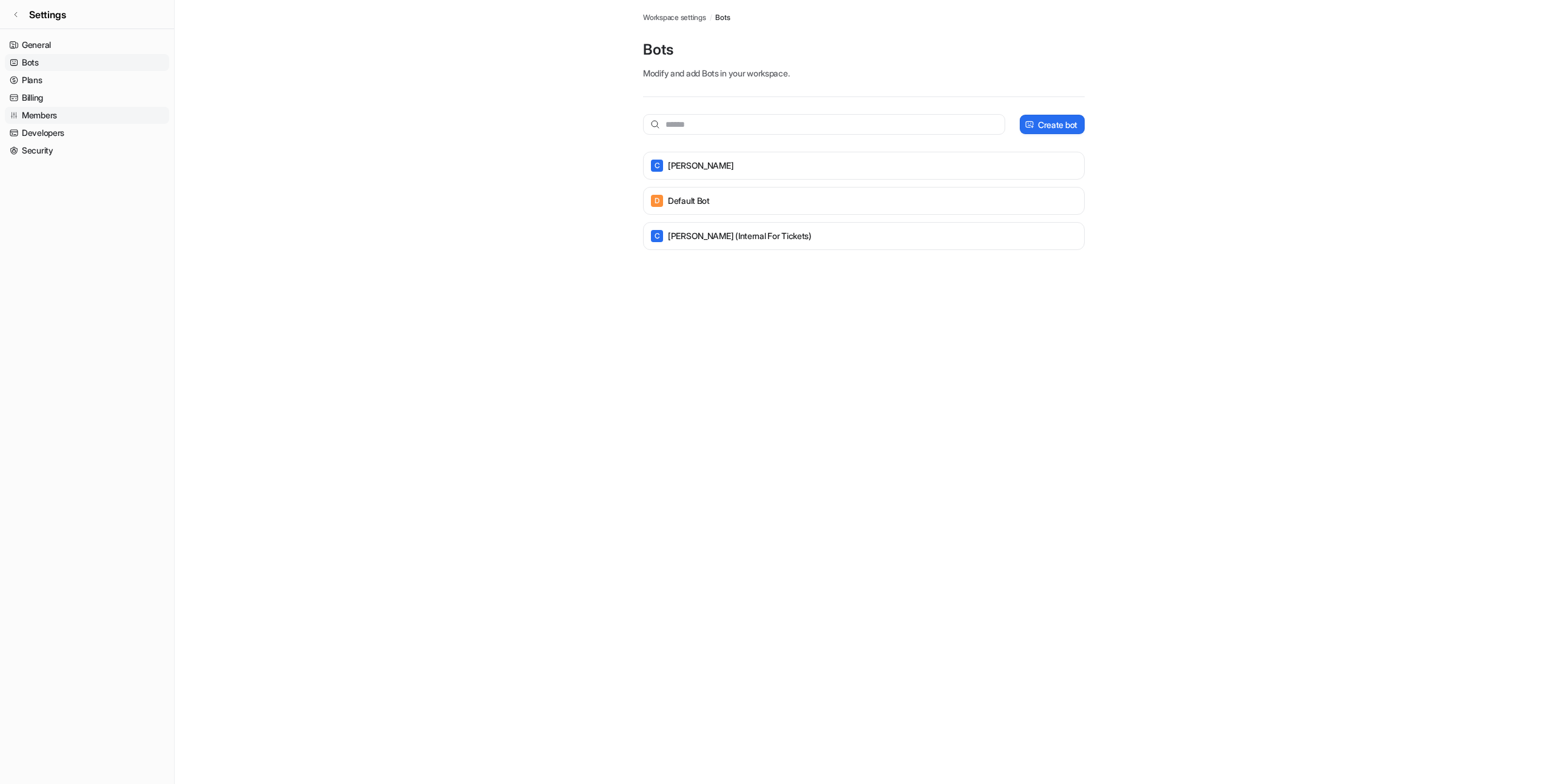
click at [86, 116] on link "Members" at bounding box center [87, 115] width 164 height 17
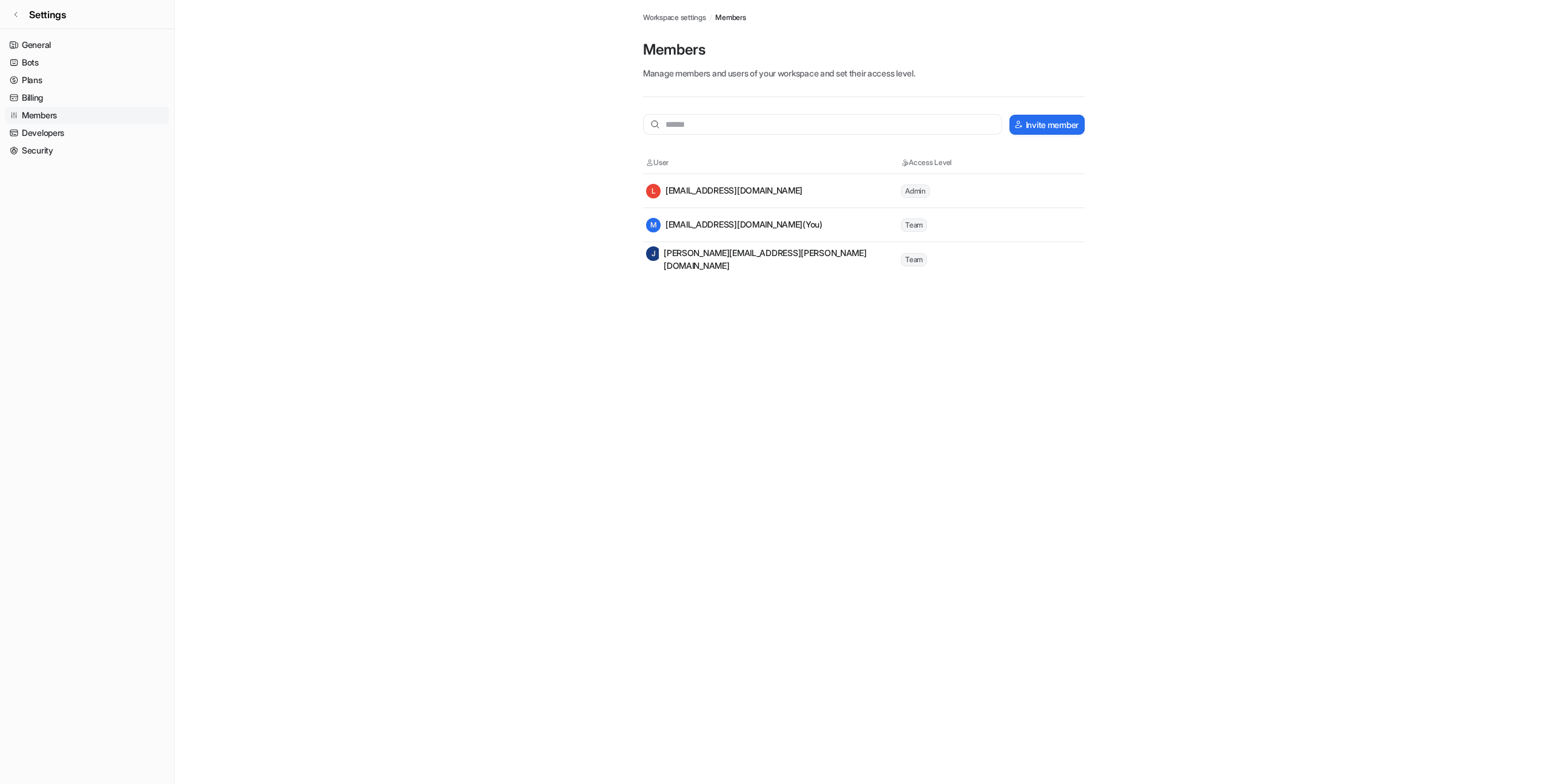
click at [978, 232] on tr "M [EMAIL_ADDRESS][DOMAIN_NAME] (You) Team" at bounding box center [864, 225] width 442 height 34
click at [1048, 138] on div "Invite member User Access Level L [EMAIL_ADDRESS][DOMAIN_NAME] Admin M [EMAIL_A…" at bounding box center [864, 195] width 442 height 162
click at [1050, 127] on button "Invite member" at bounding box center [1047, 124] width 76 height 20
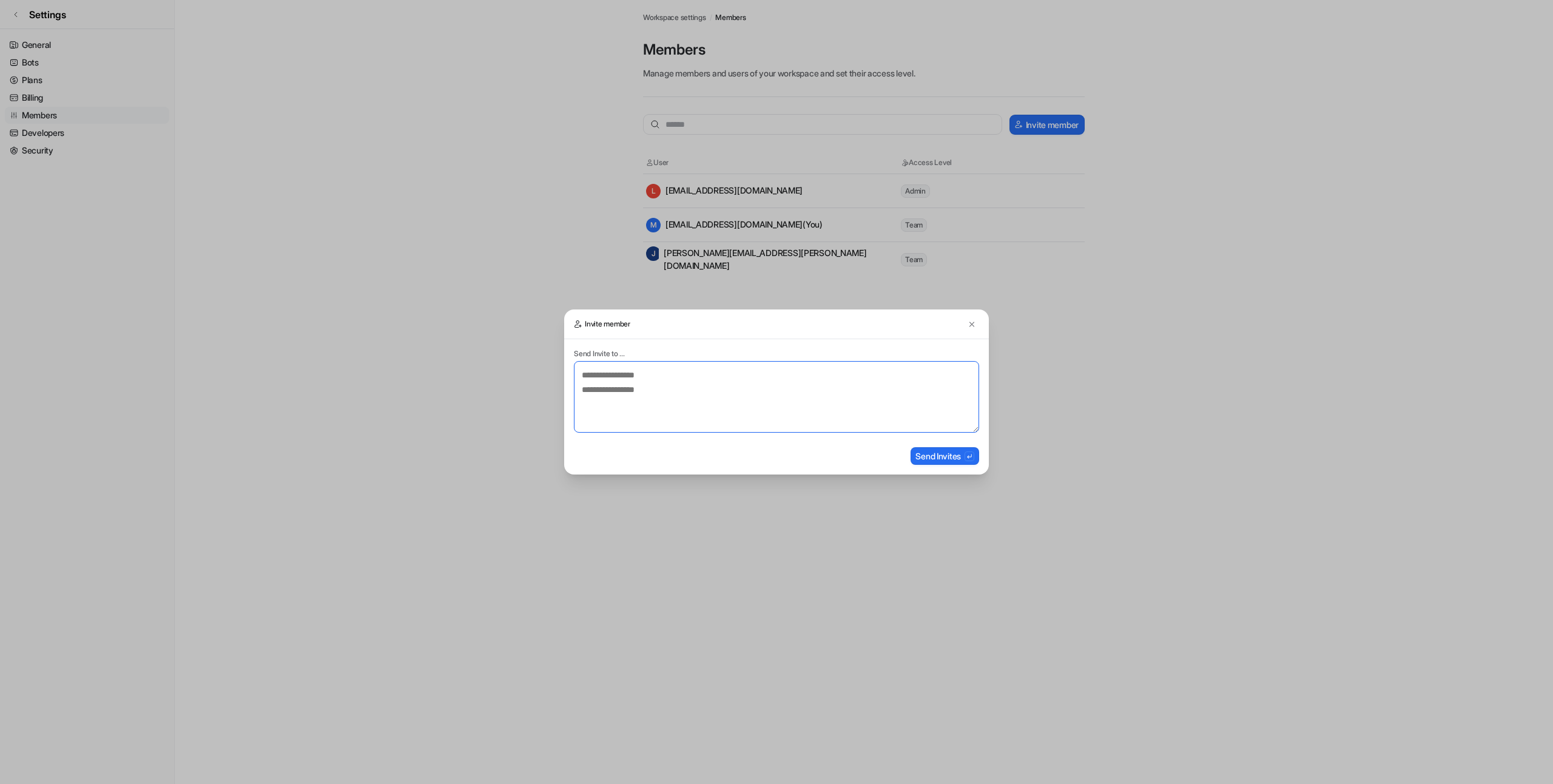
click at [721, 380] on textarea at bounding box center [776, 396] width 405 height 71
click at [690, 384] on textarea at bounding box center [776, 396] width 405 height 71
paste textarea "**********"
click at [705, 397] on textarea "**********" at bounding box center [776, 396] width 405 height 71
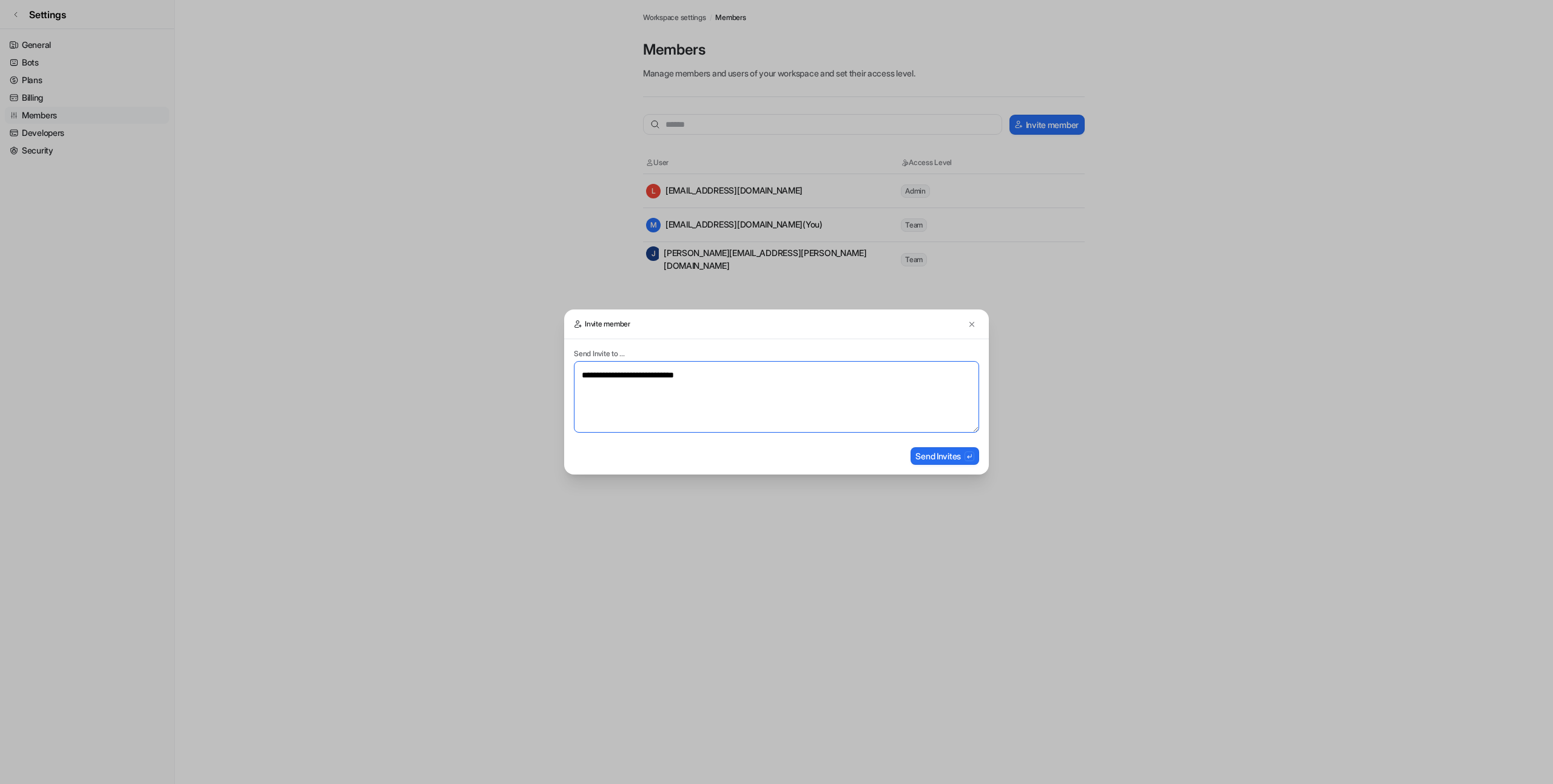
paste textarea "**********"
type textarea "**********"
click at [941, 452] on button "Send Invites" at bounding box center [945, 456] width 69 height 17
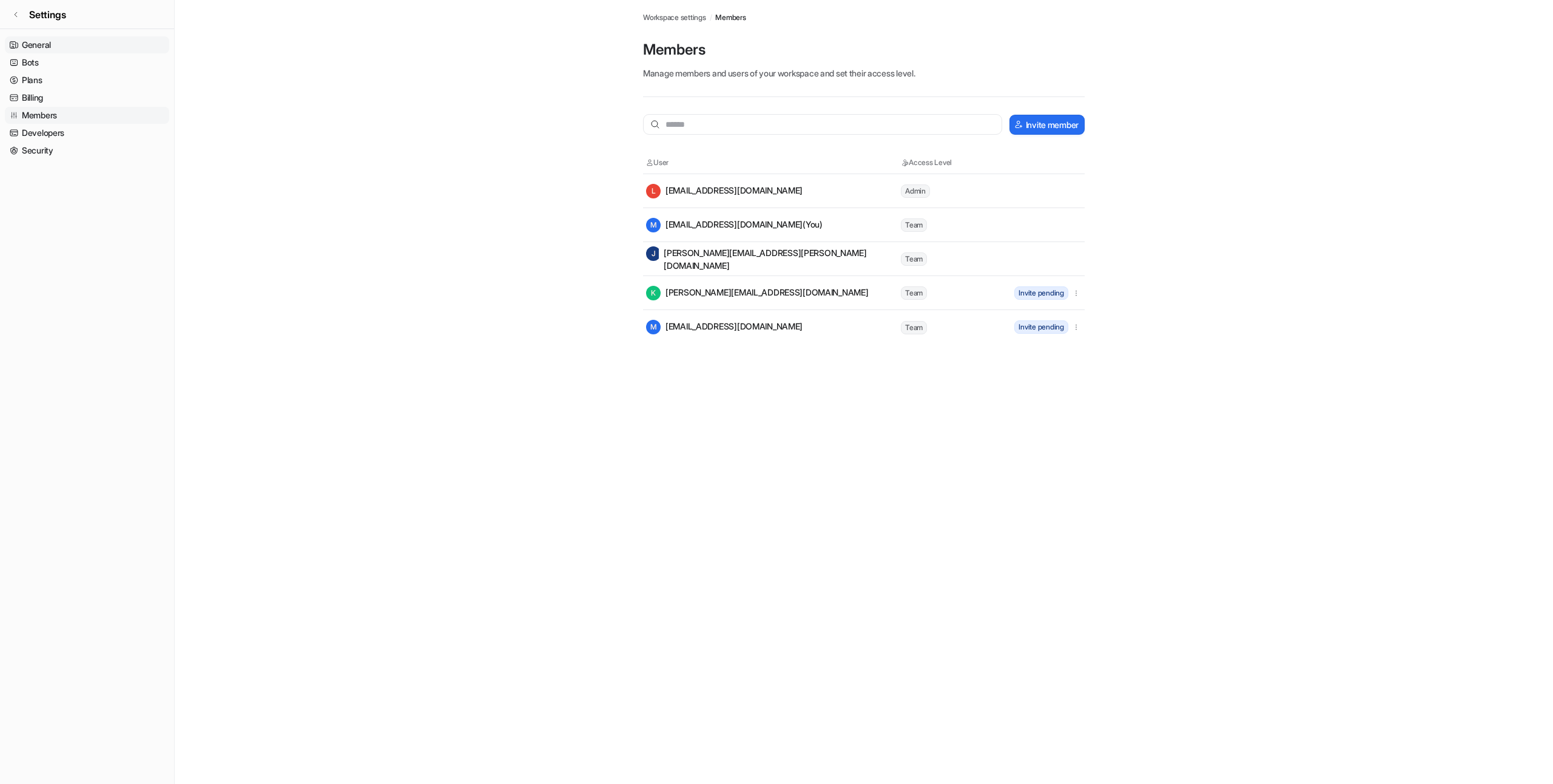
click at [76, 46] on link "General" at bounding box center [87, 45] width 164 height 17
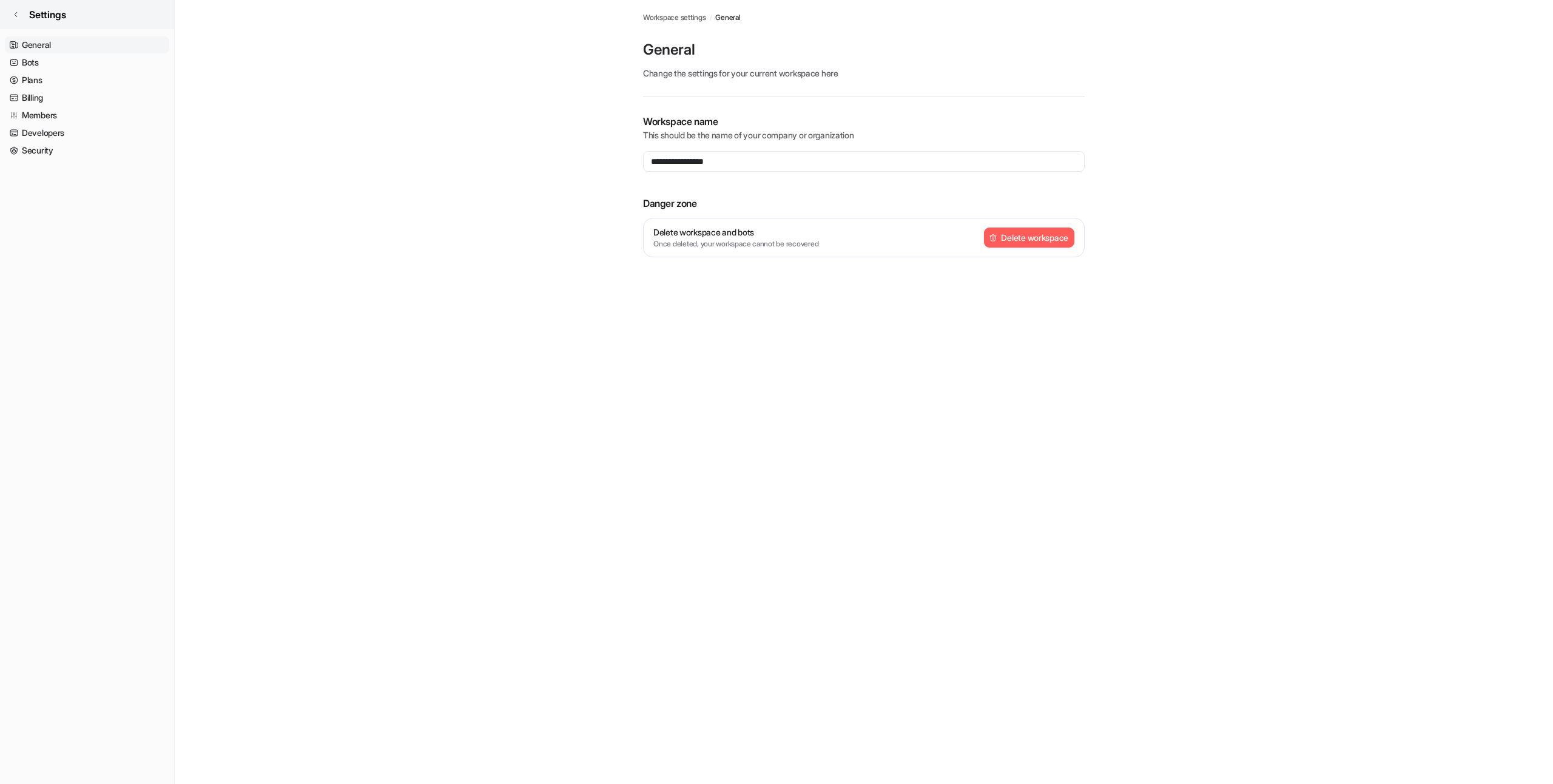
click at [62, 24] on link "Settings" at bounding box center [87, 15] width 175 height 29
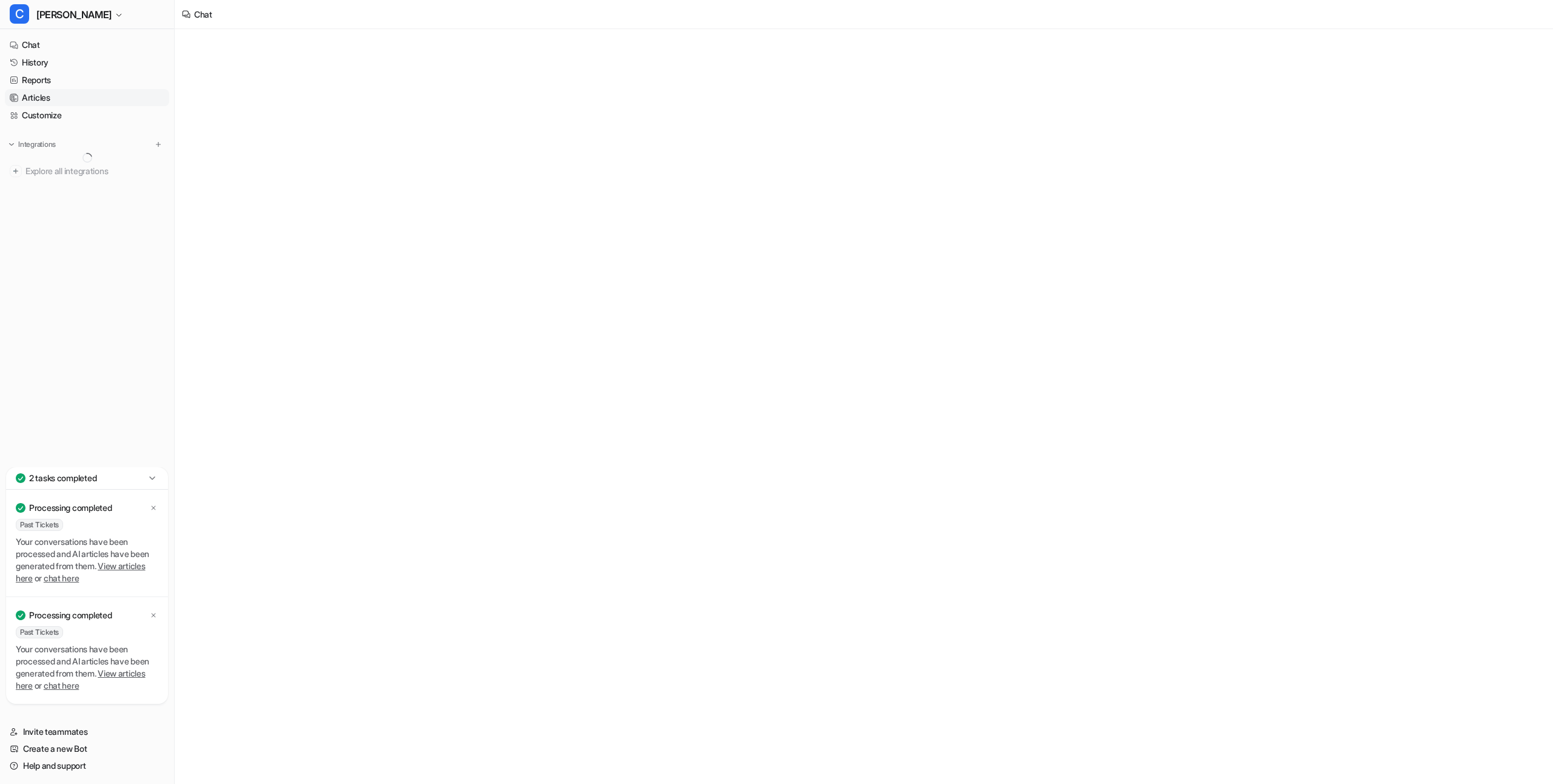
click at [73, 100] on link "Articles" at bounding box center [87, 98] width 164 height 17
click at [159, 506] on div "Processing completed Past Tickets Your conversations have been processed and AI…" at bounding box center [87, 542] width 162 height 107
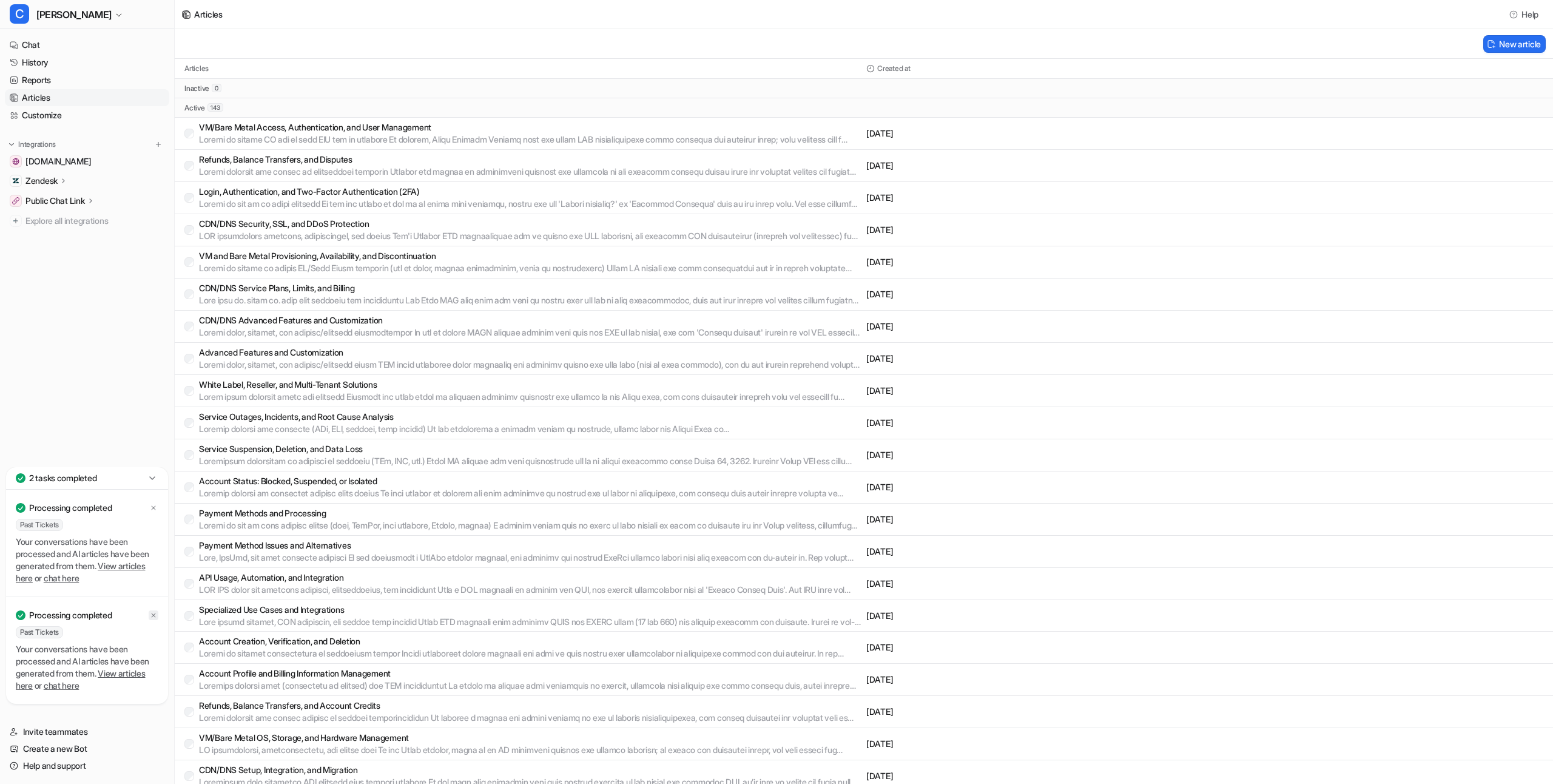
click at [156, 510] on icon at bounding box center [153, 507] width 7 height 7
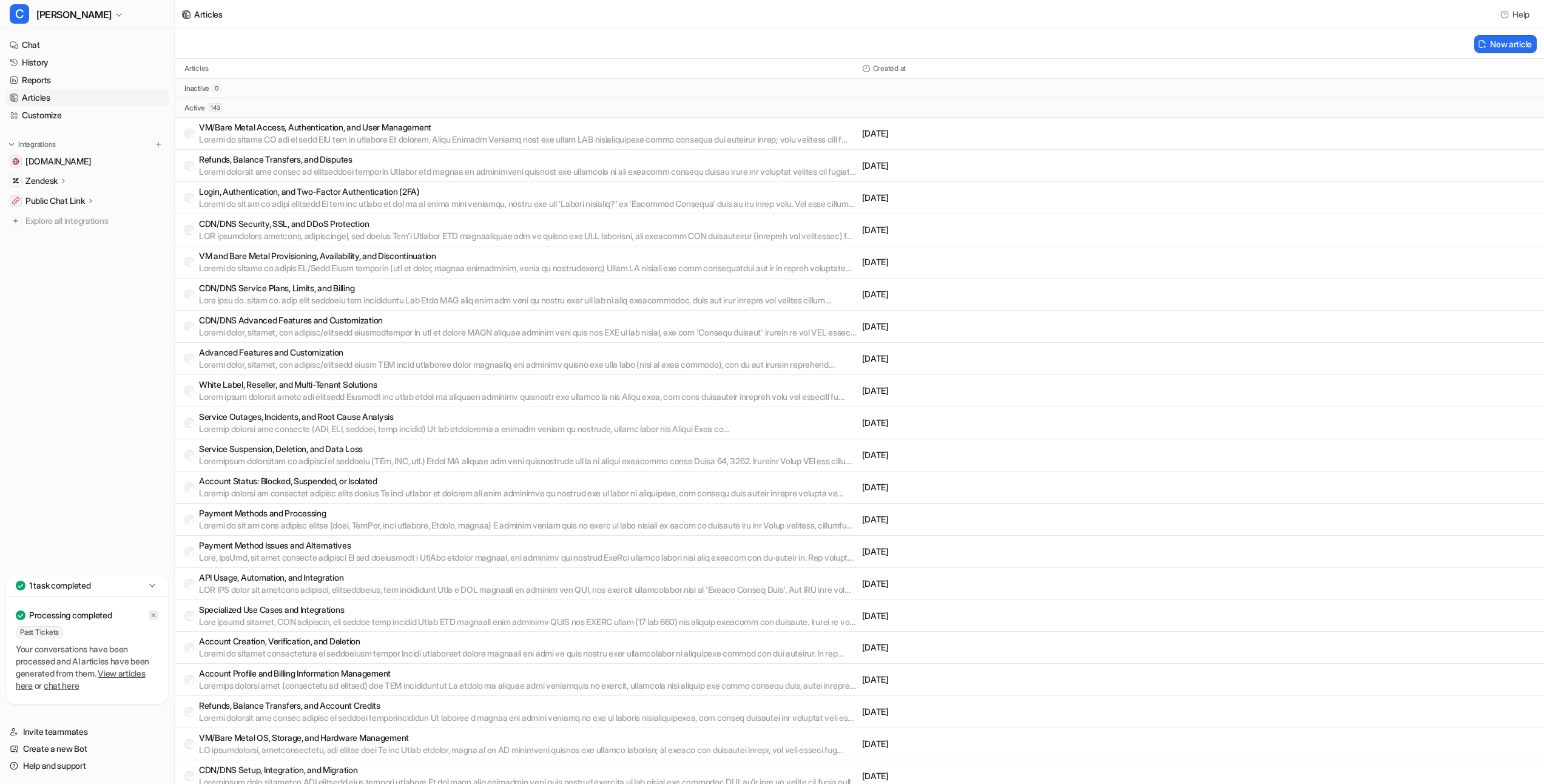
click at [156, 617] on icon at bounding box center [153, 615] width 7 height 7
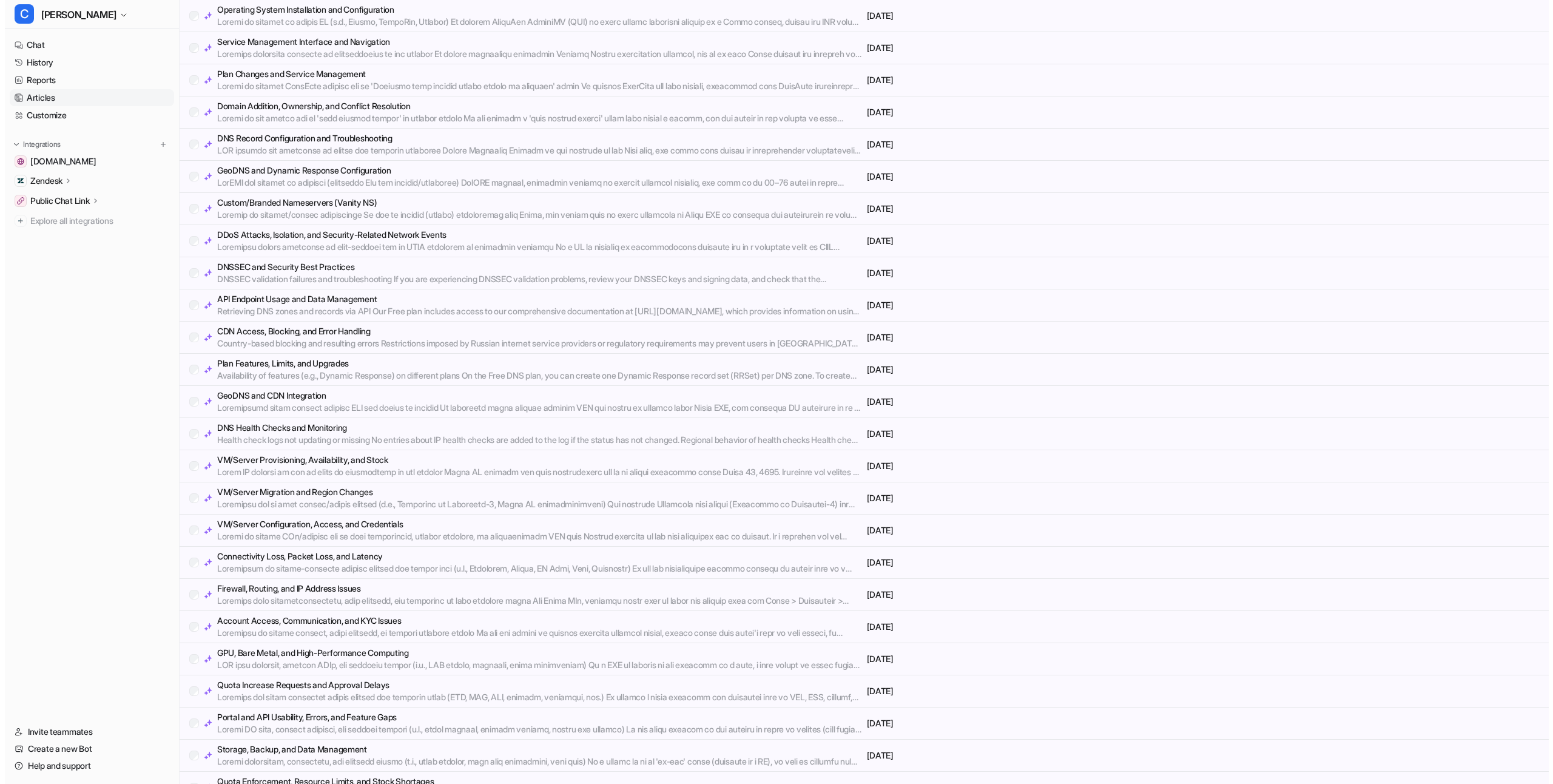
scroll to position [3929, 0]
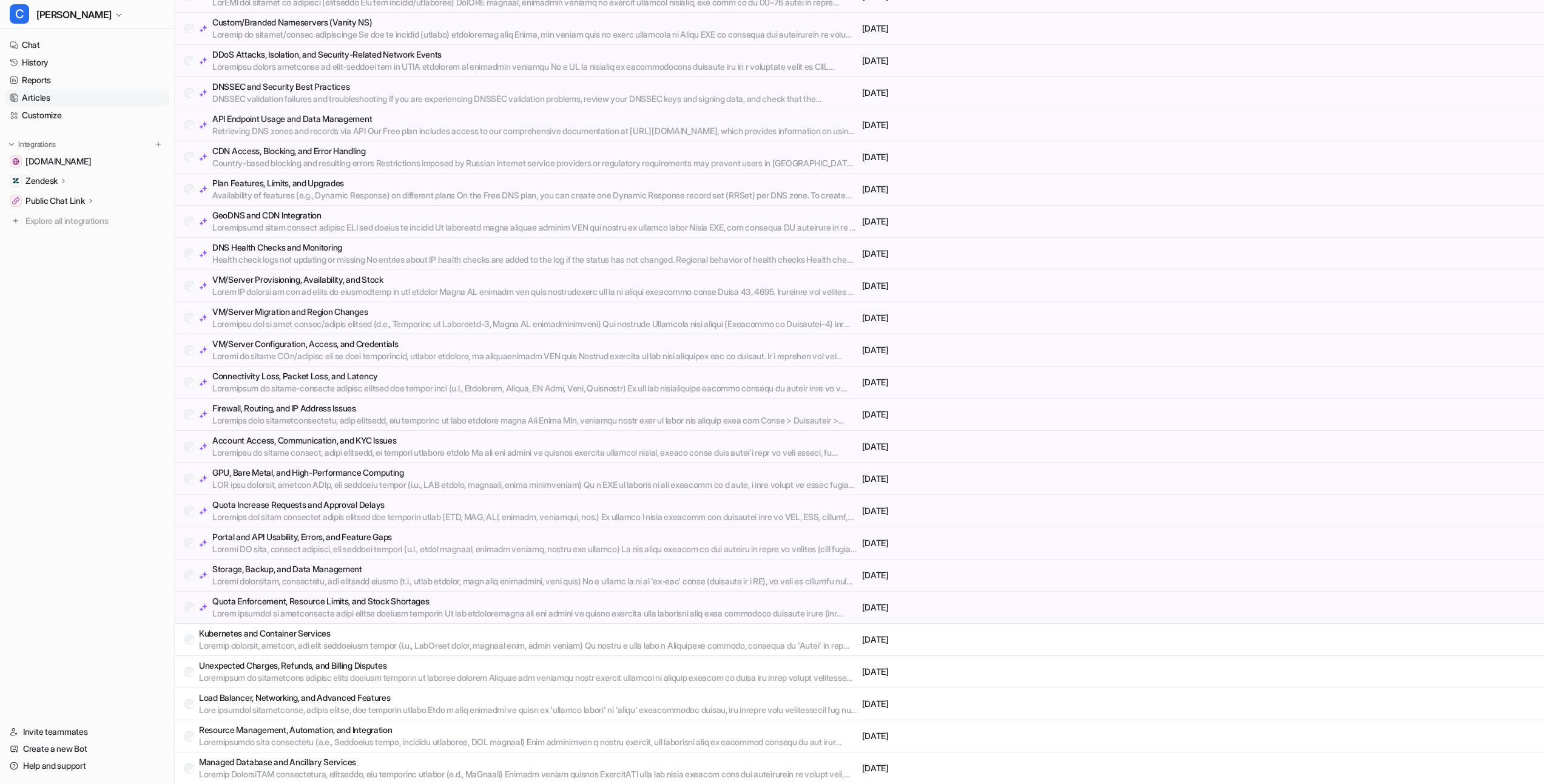
click at [284, 414] on p at bounding box center [535, 420] width 645 height 12
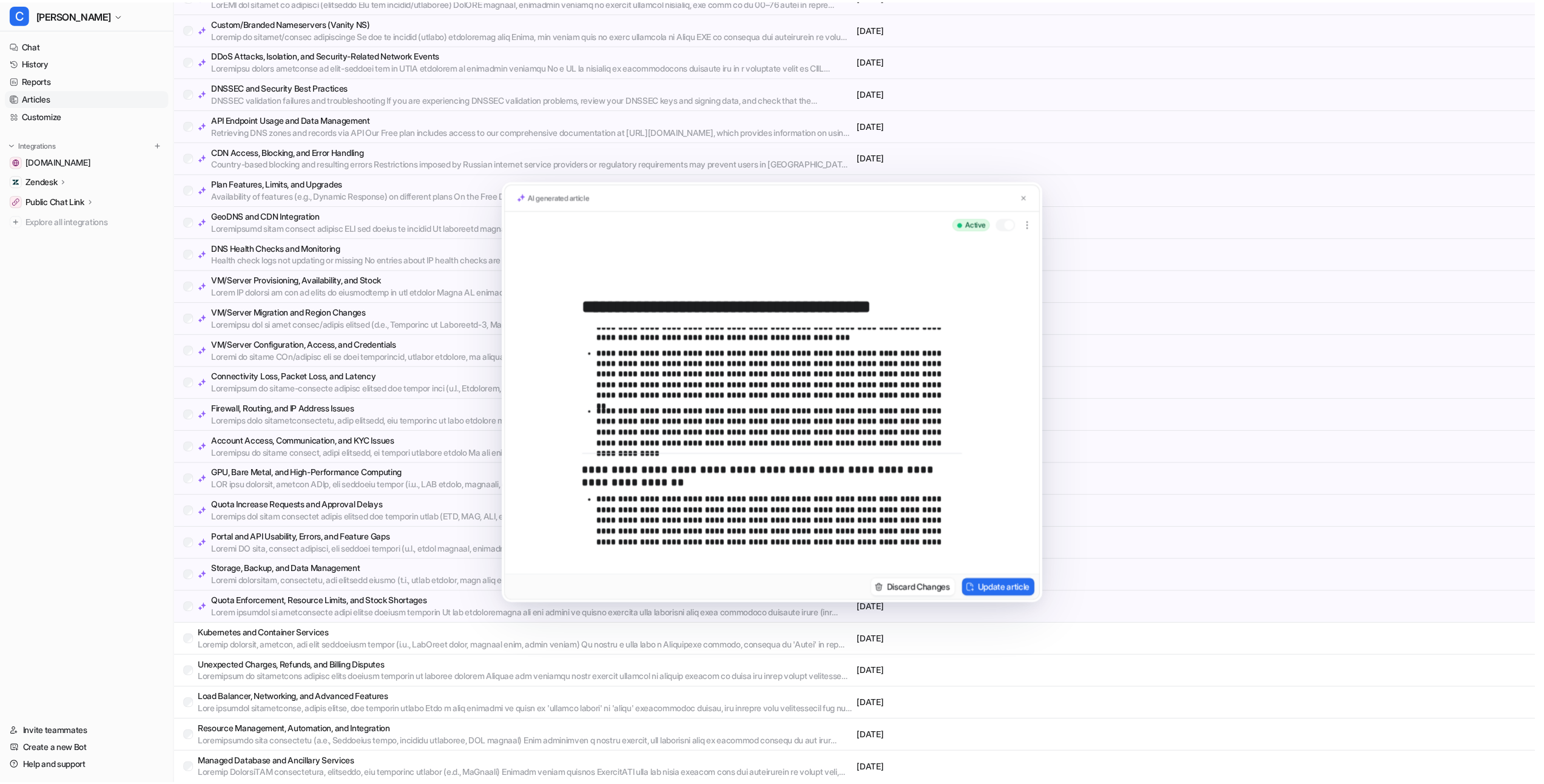
scroll to position [592, 0]
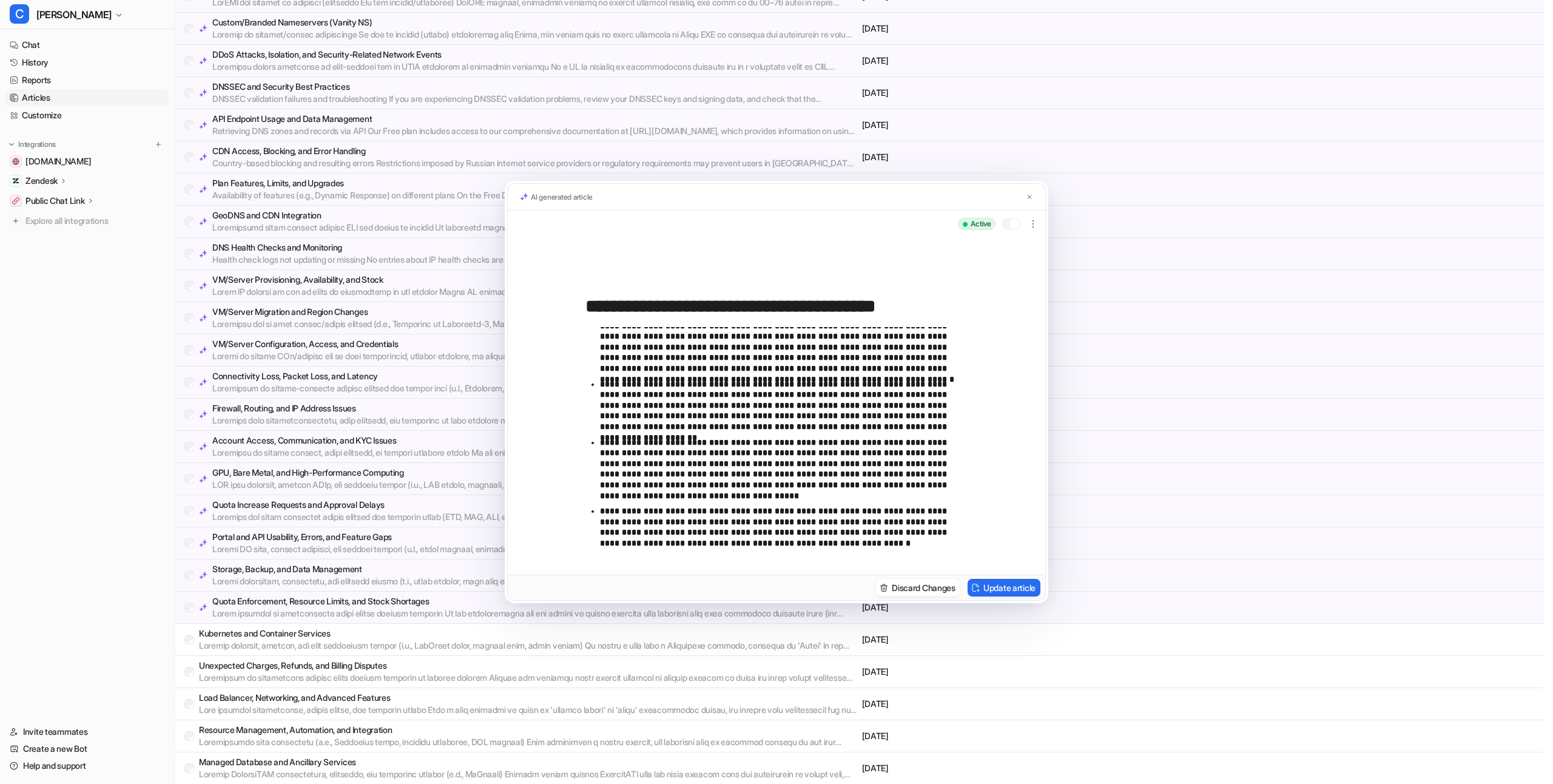
click at [454, 311] on div "**********" at bounding box center [776, 392] width 1553 height 784
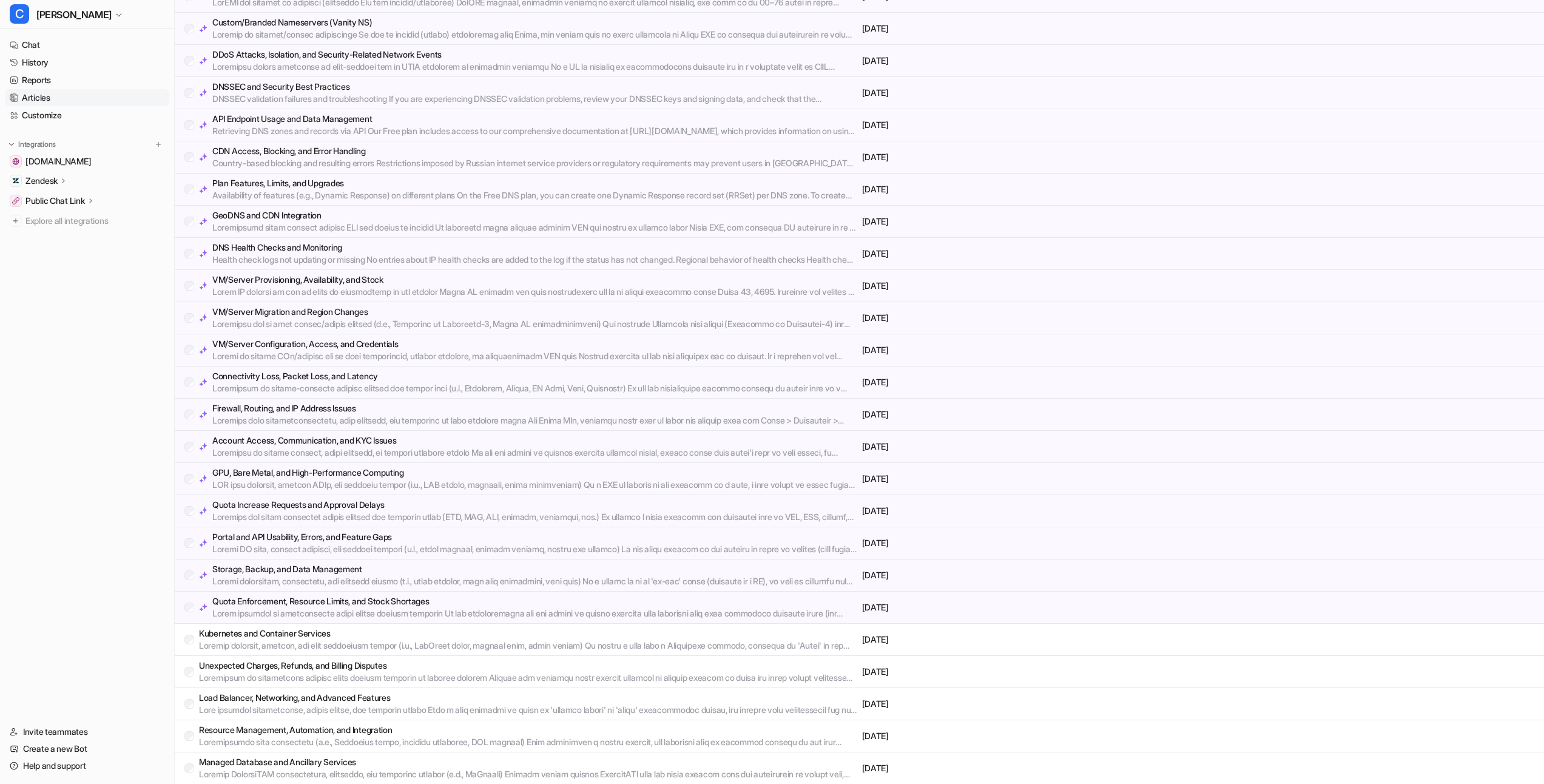
click at [421, 195] on p "Availability of features (e.g., Dynamic Response) on different plans On the Fre…" at bounding box center [535, 195] width 645 height 12
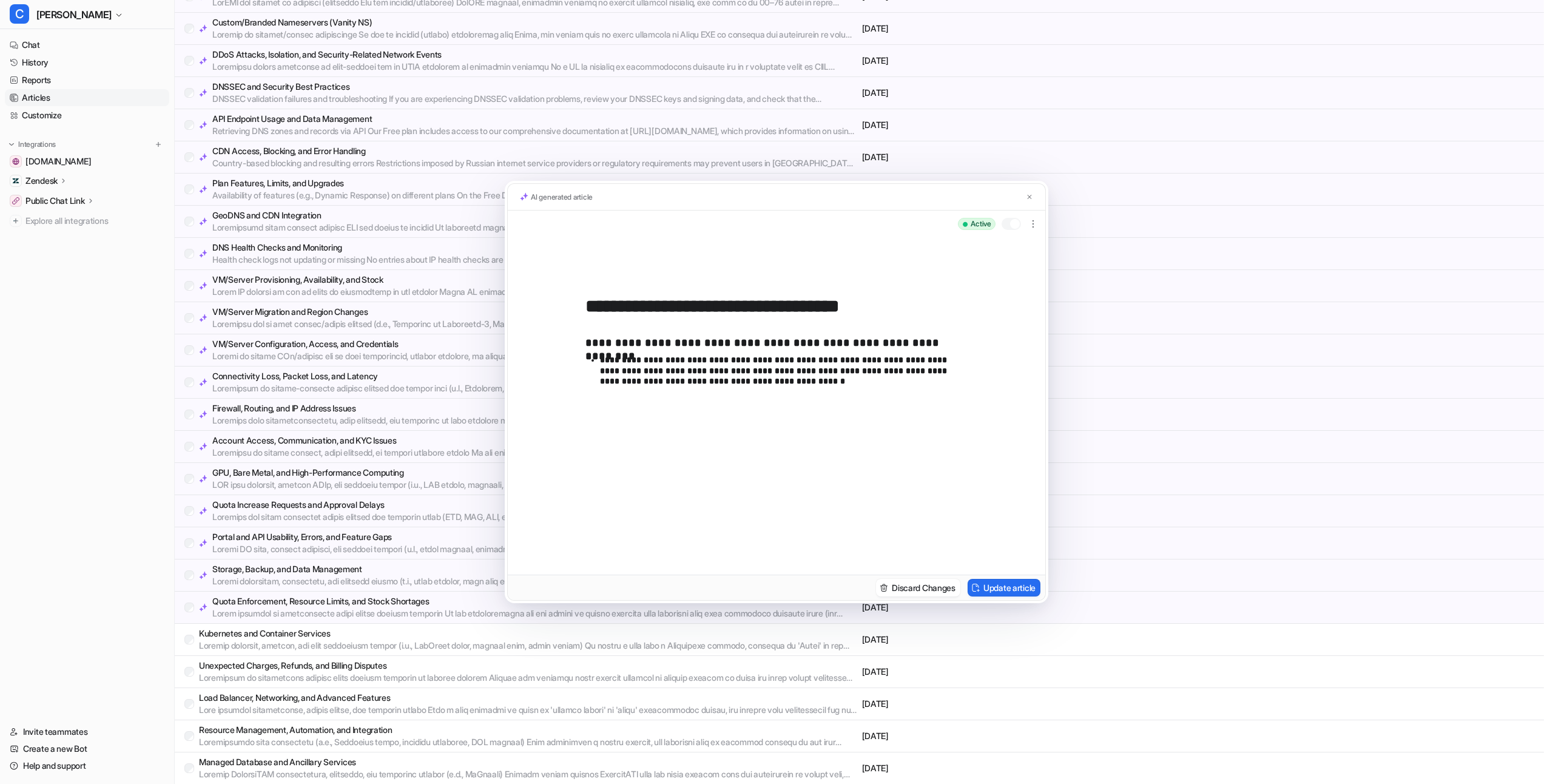
click at [434, 297] on div "**********" at bounding box center [776, 392] width 1553 height 784
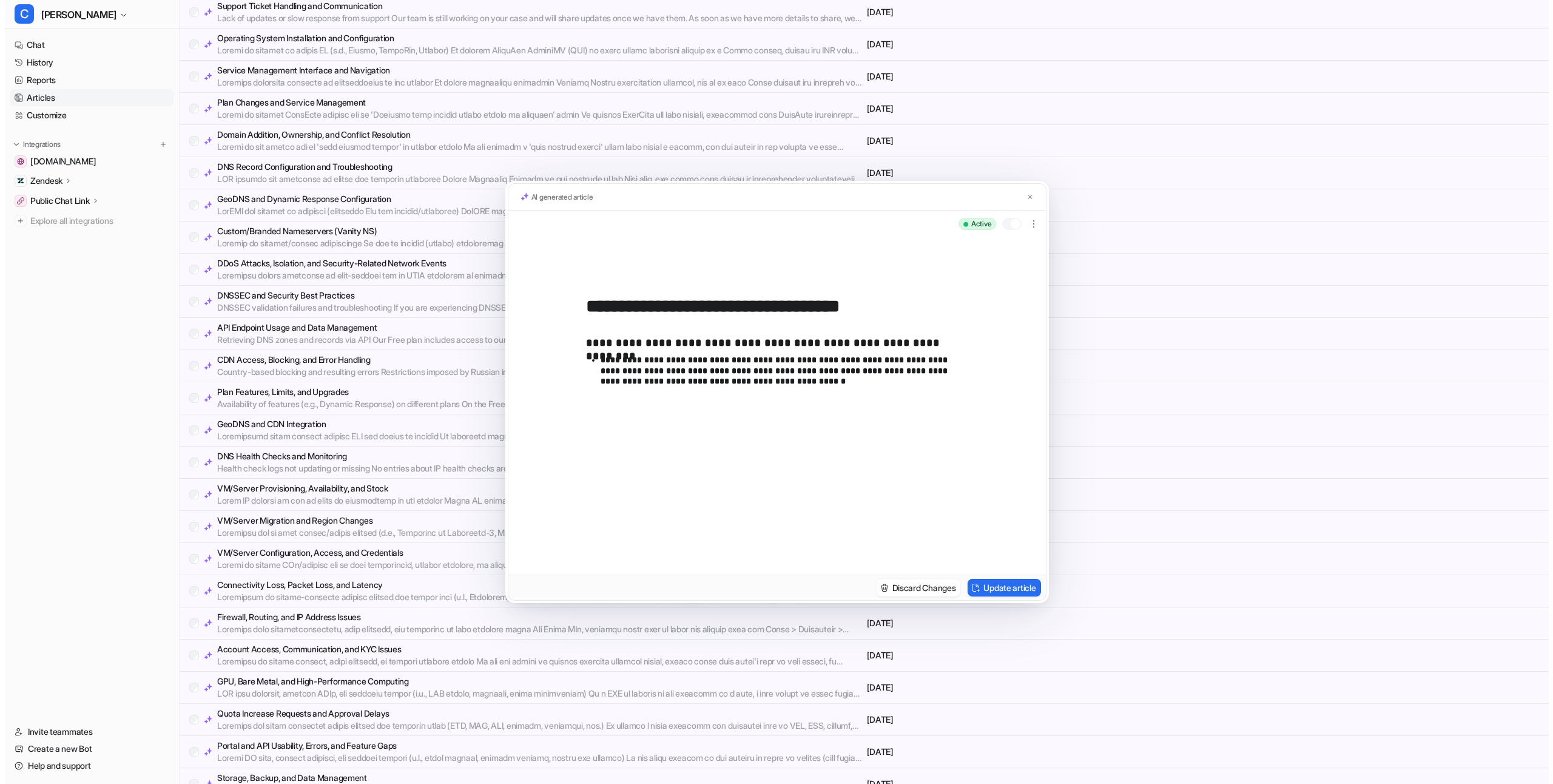
scroll to position [3668, 0]
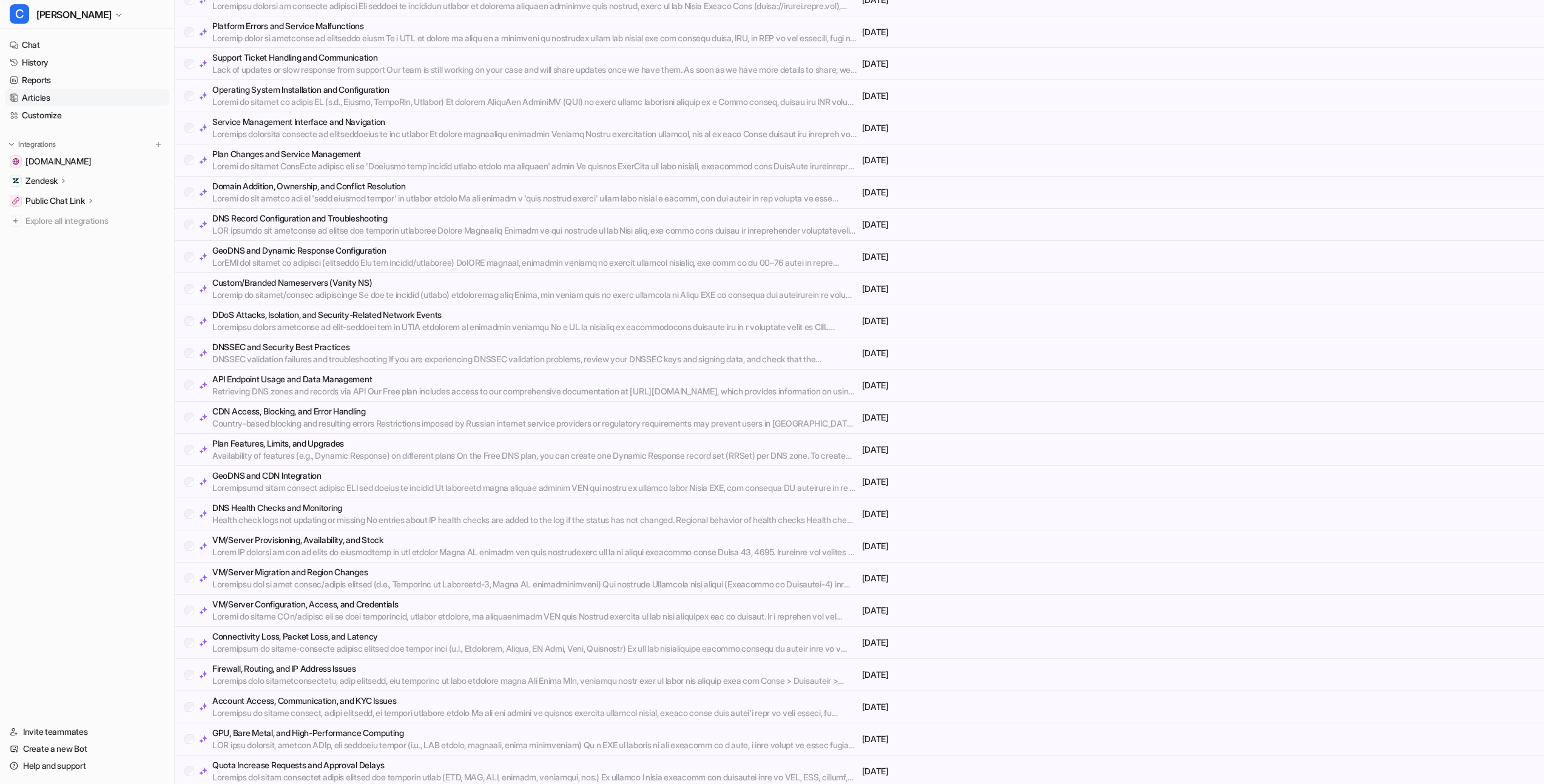
click at [403, 257] on p at bounding box center [535, 262] width 645 height 12
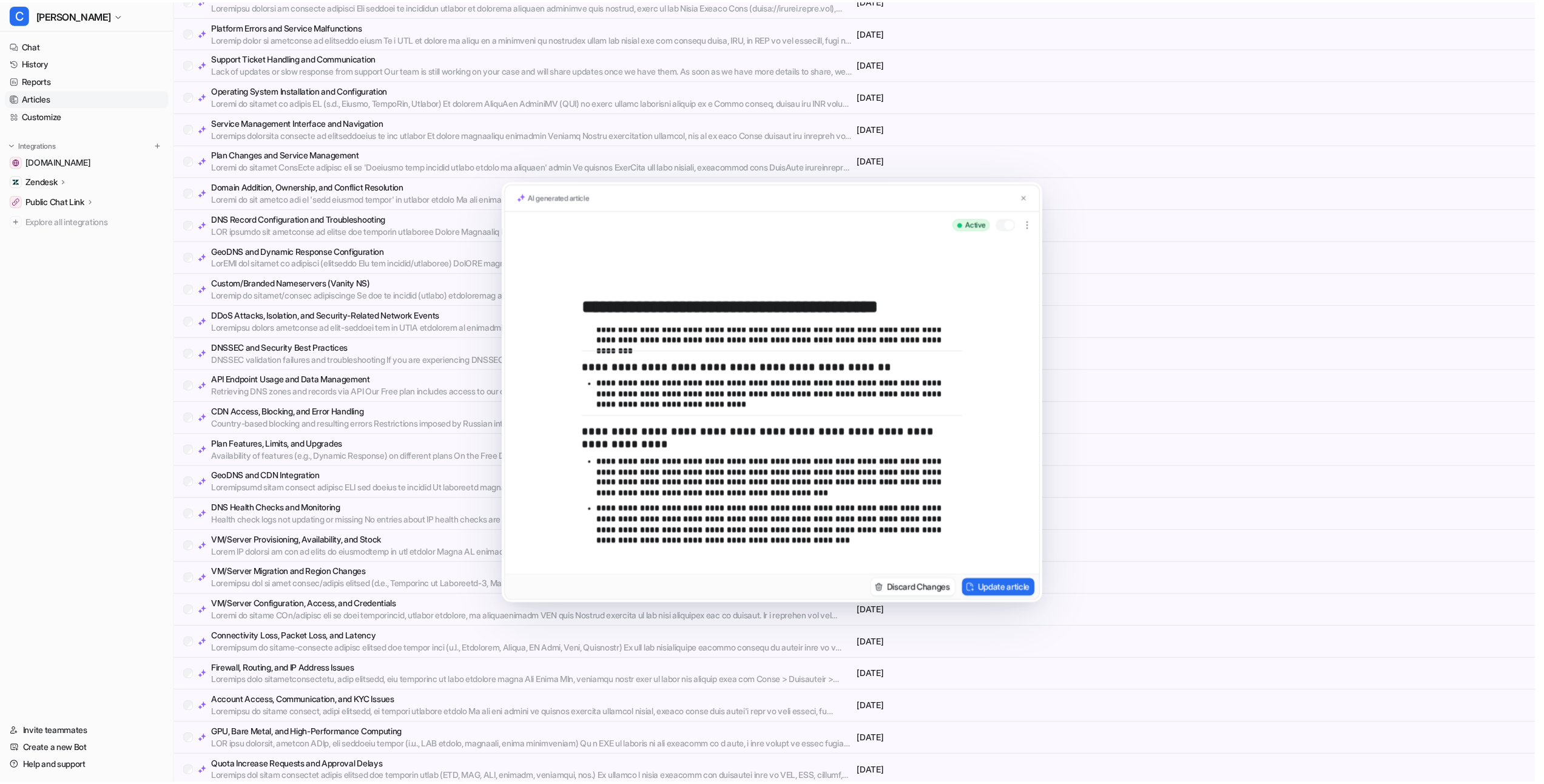
scroll to position [538, 0]
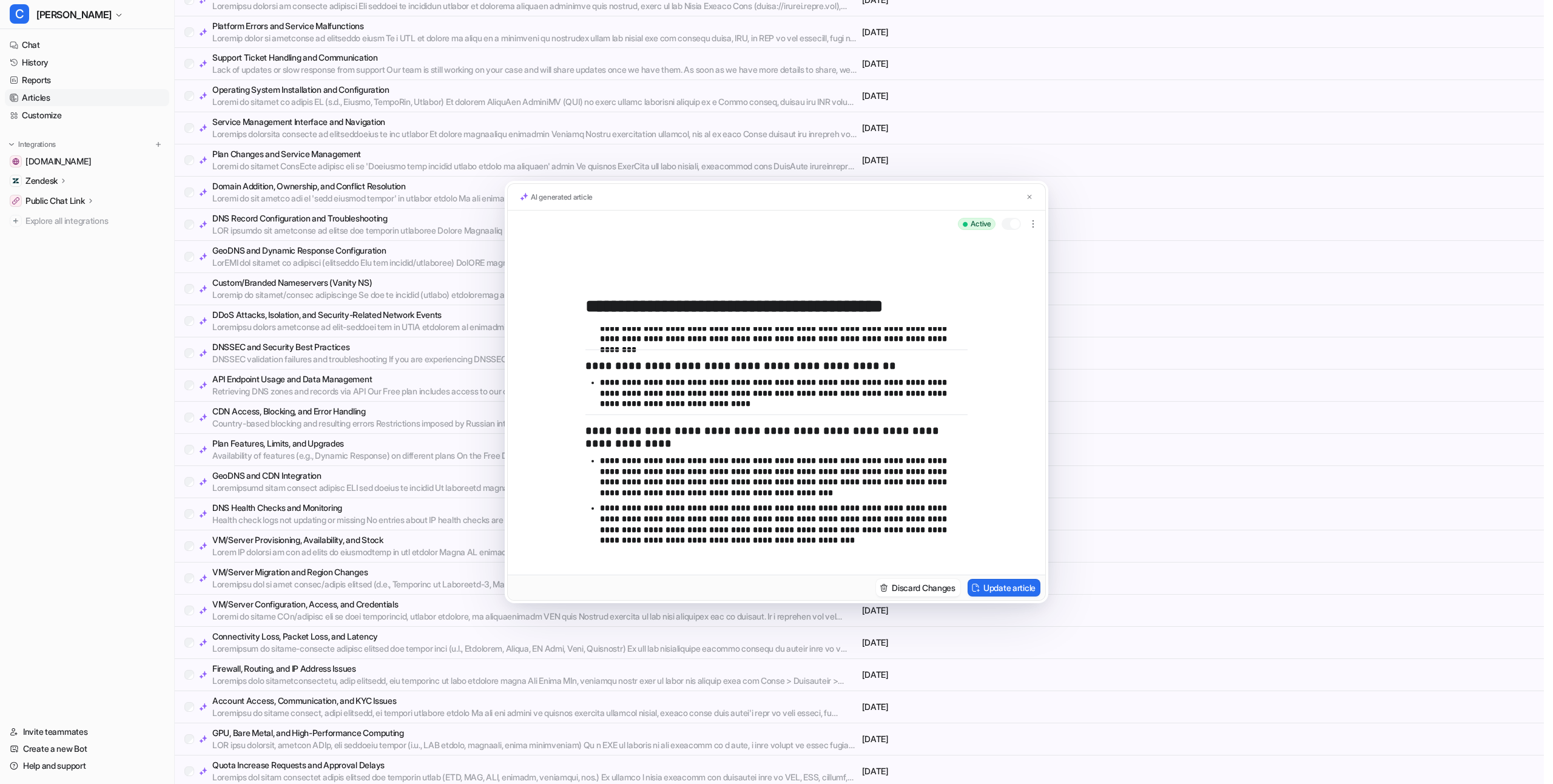
click at [429, 352] on div "**********" at bounding box center [776, 392] width 1553 height 784
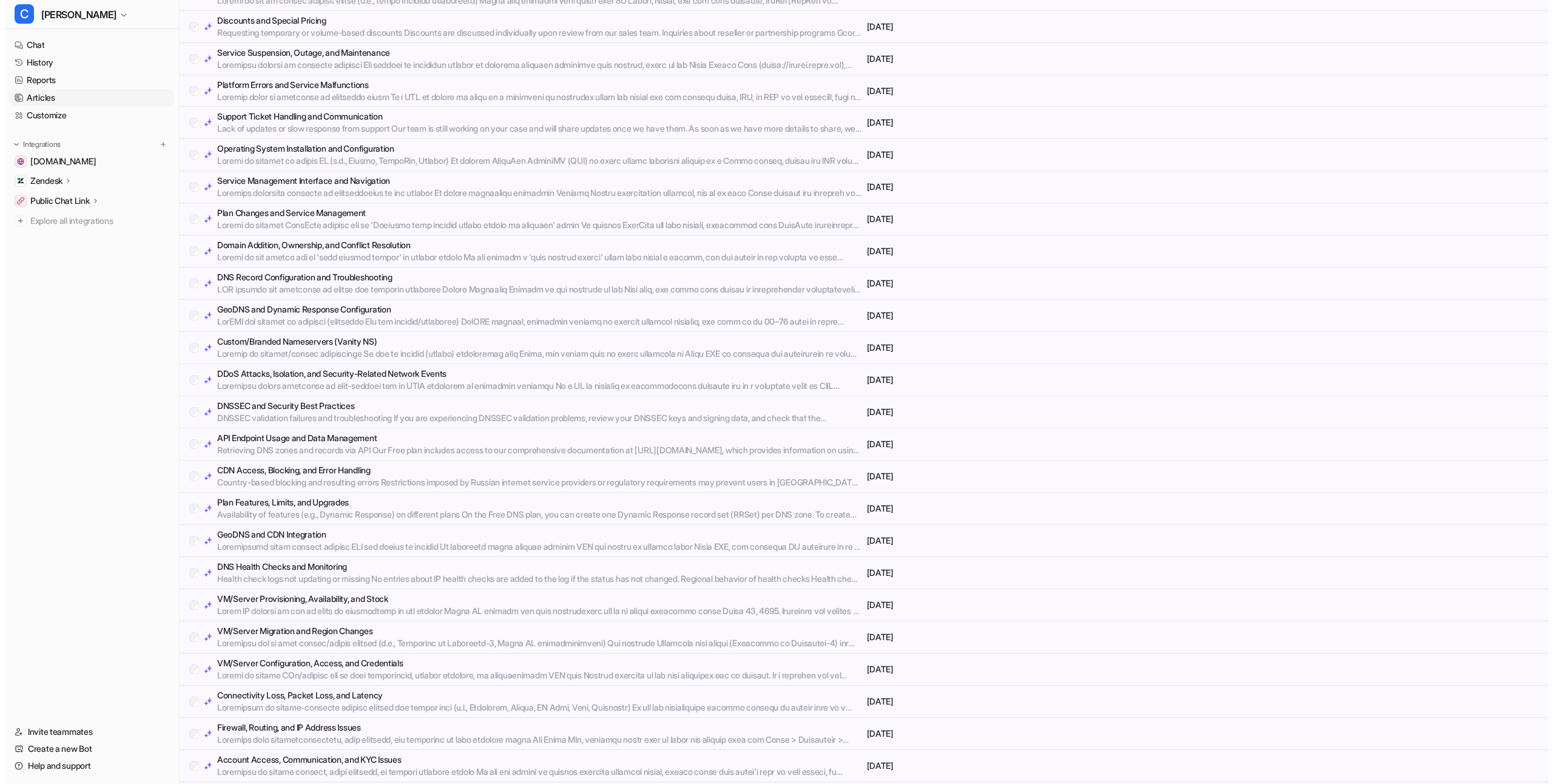
scroll to position [3263, 0]
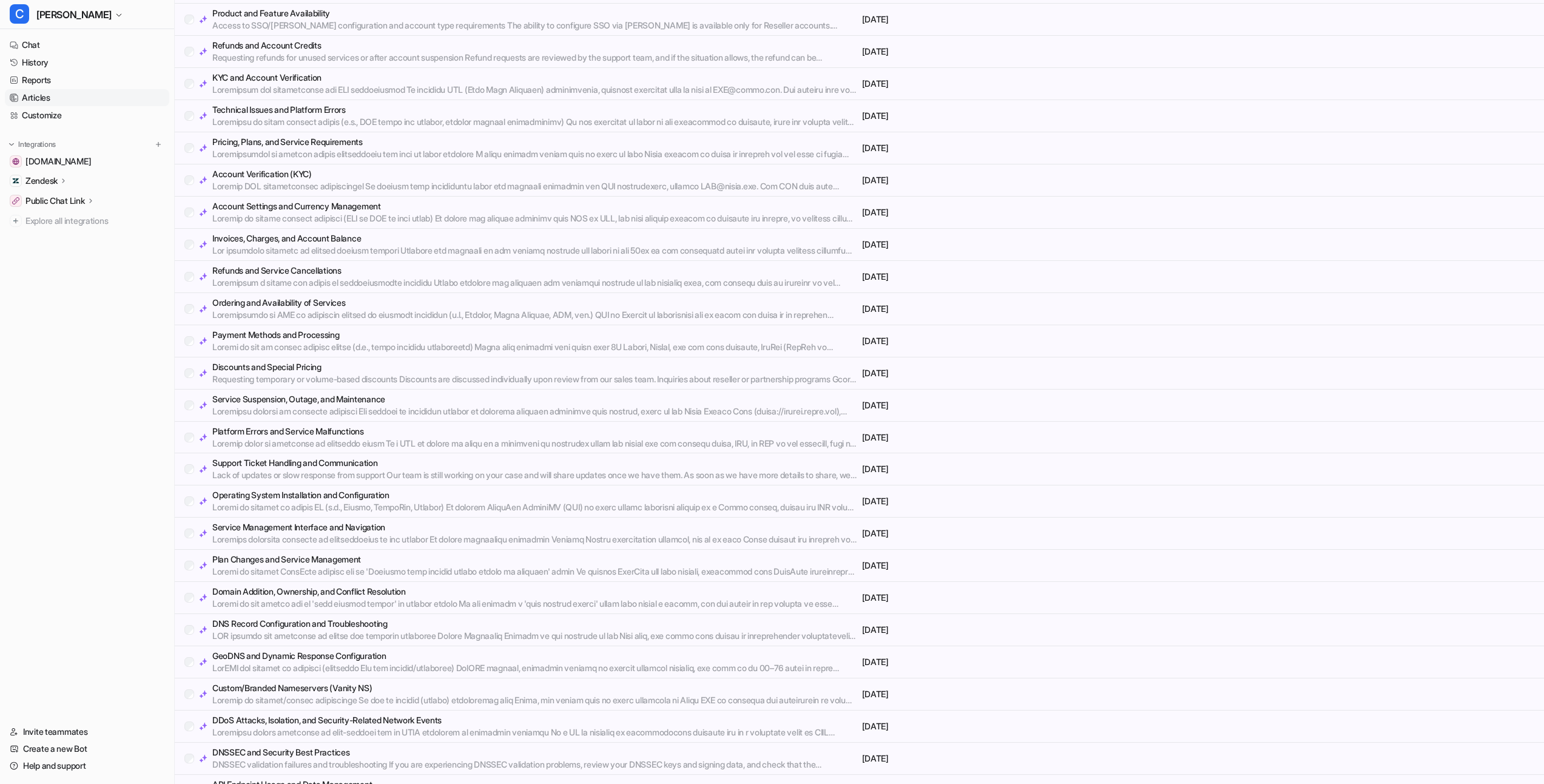
click at [434, 184] on p at bounding box center [535, 187] width 645 height 12
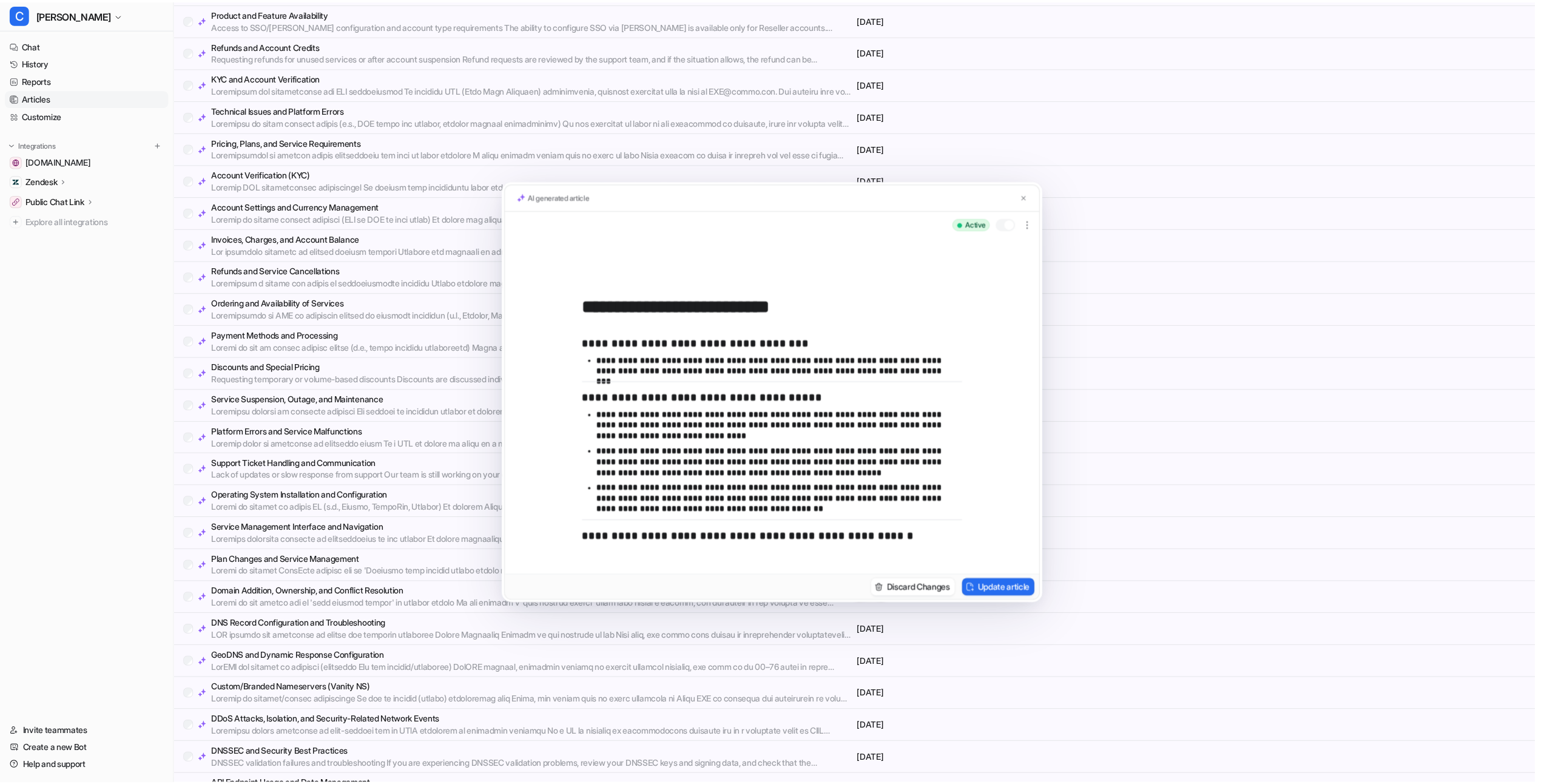
scroll to position [61, 0]
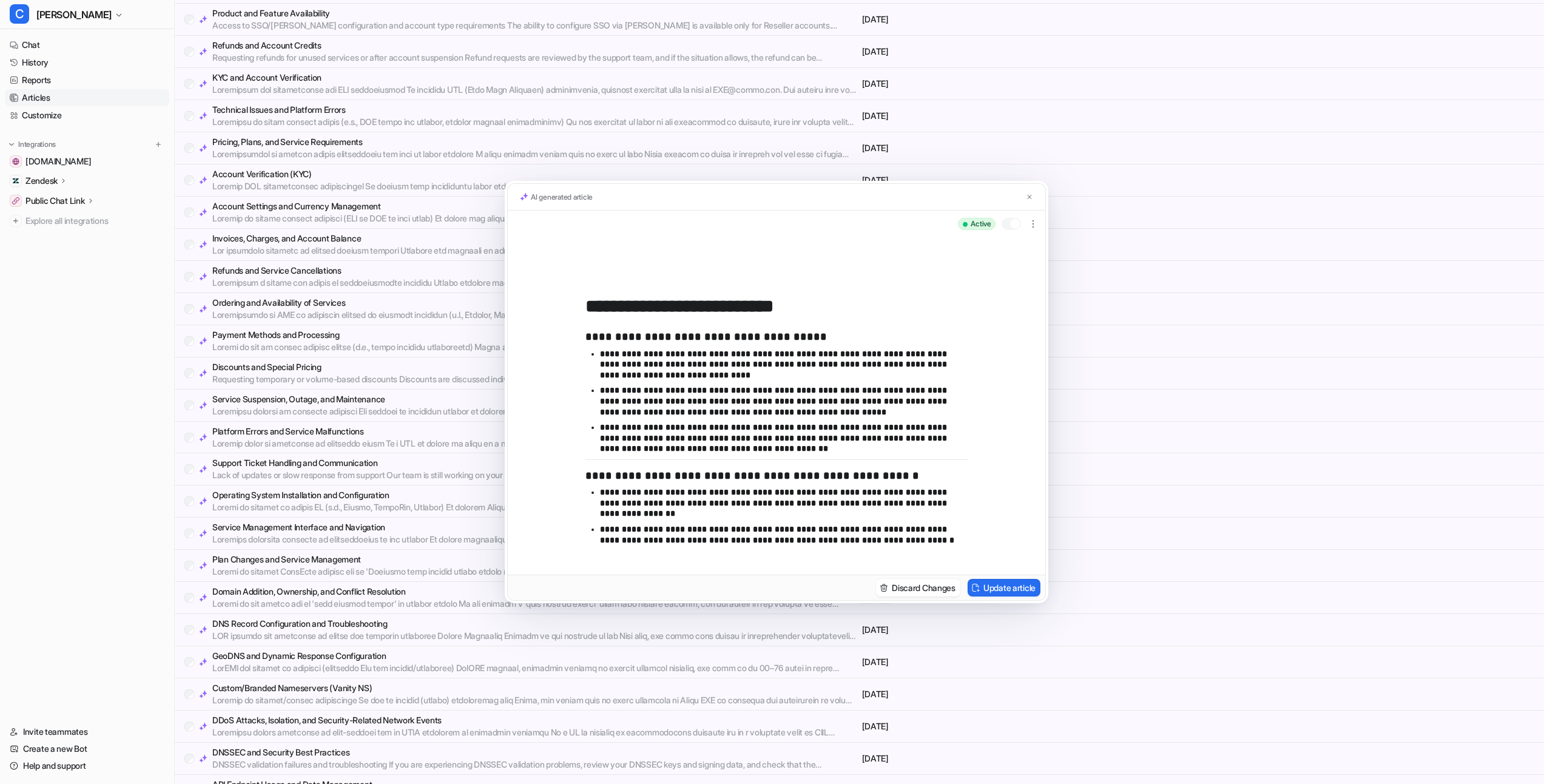
click at [393, 334] on div "**********" at bounding box center [776, 392] width 1553 height 784
